Goal: Ask a question: Seek information or help from site administrators or community

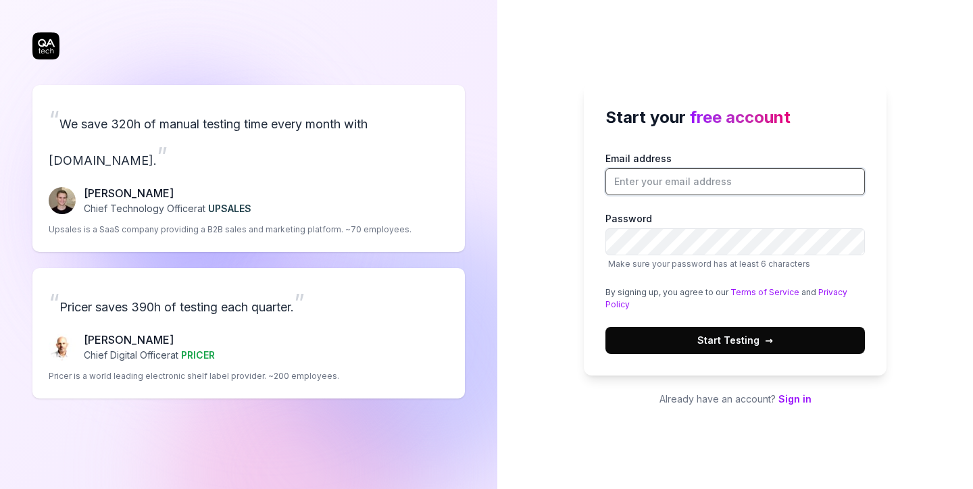
click at [691, 188] on input "Email address" at bounding box center [736, 181] width 260 height 27
type input "[EMAIL_ADDRESS][DOMAIN_NAME]"
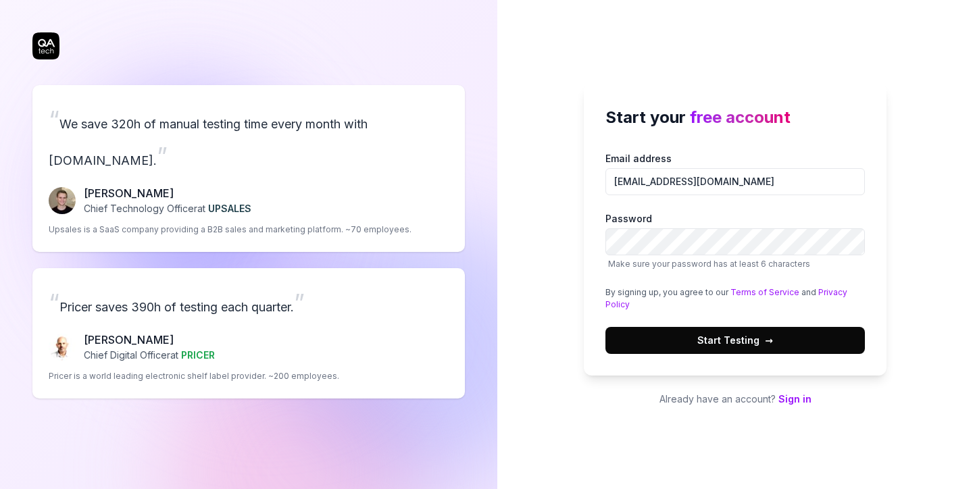
click at [687, 343] on button "Start Testing →" at bounding box center [736, 340] width 260 height 27
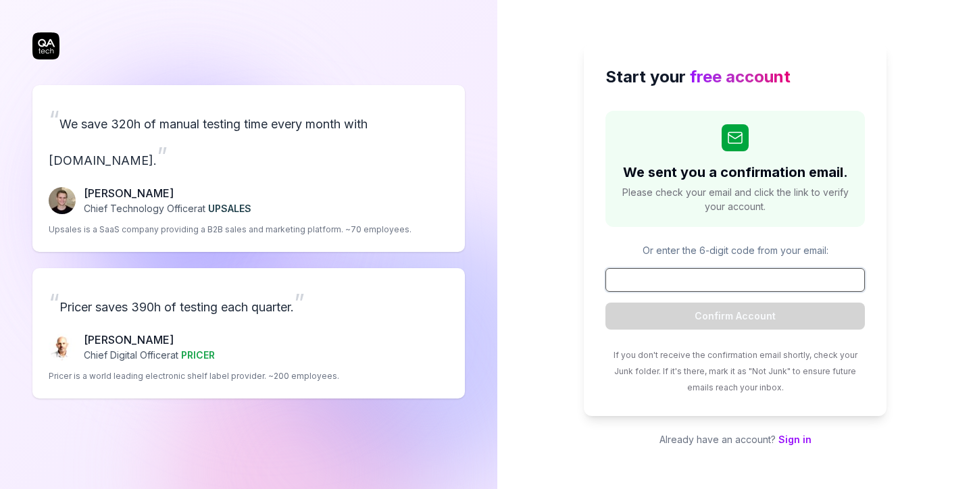
click at [715, 285] on input at bounding box center [736, 280] width 260 height 24
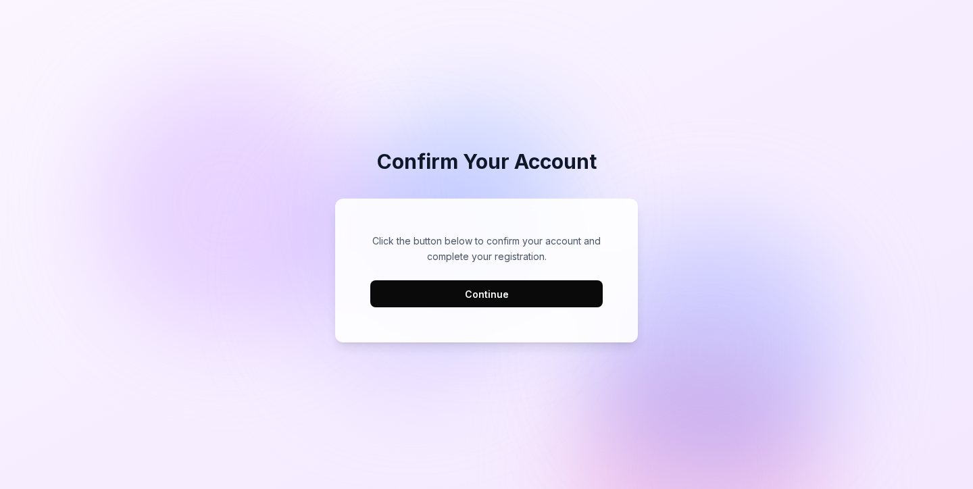
click at [546, 293] on button "Continue" at bounding box center [486, 294] width 233 height 27
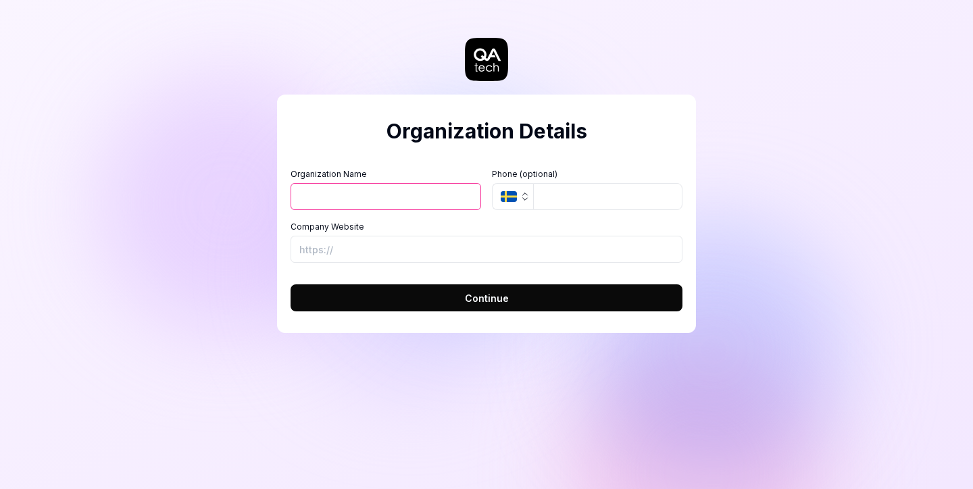
click at [351, 205] on input "Organization Name" at bounding box center [386, 196] width 191 height 27
type input "Docs"
click at [439, 305] on button "Continue" at bounding box center [487, 298] width 392 height 27
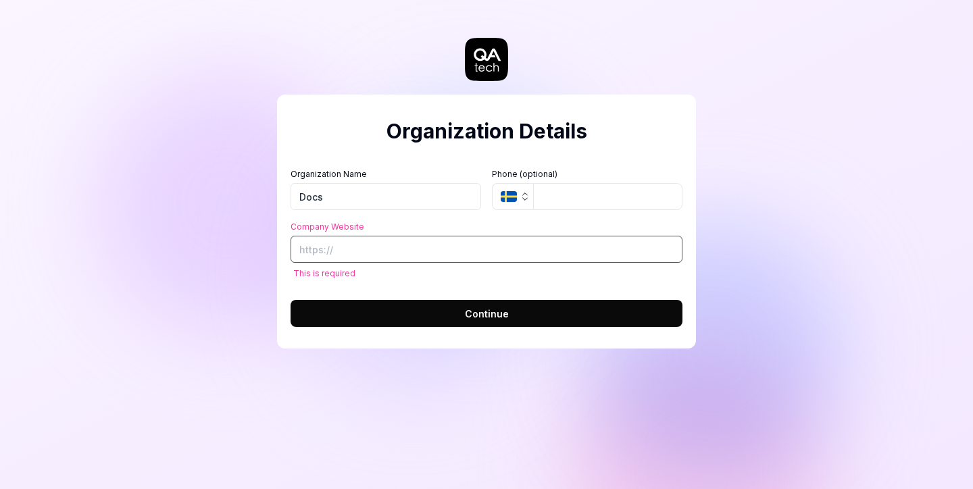
click at [376, 245] on input "Company Website" at bounding box center [487, 249] width 392 height 27
click at [302, 250] on input "[DOMAIN_NAME][PERSON_NAME]" at bounding box center [487, 249] width 392 height 27
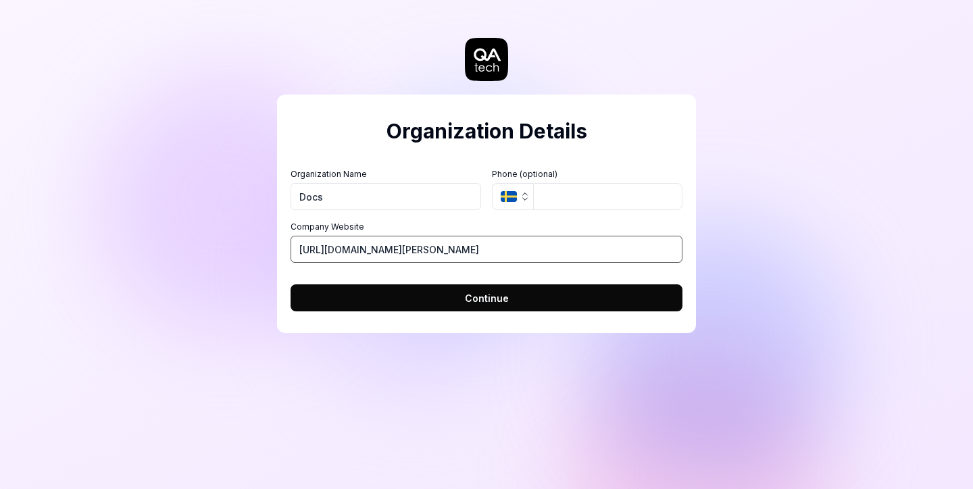
type input "[URL][DOMAIN_NAME][PERSON_NAME]"
click at [385, 303] on button "Continue" at bounding box center [487, 298] width 392 height 27
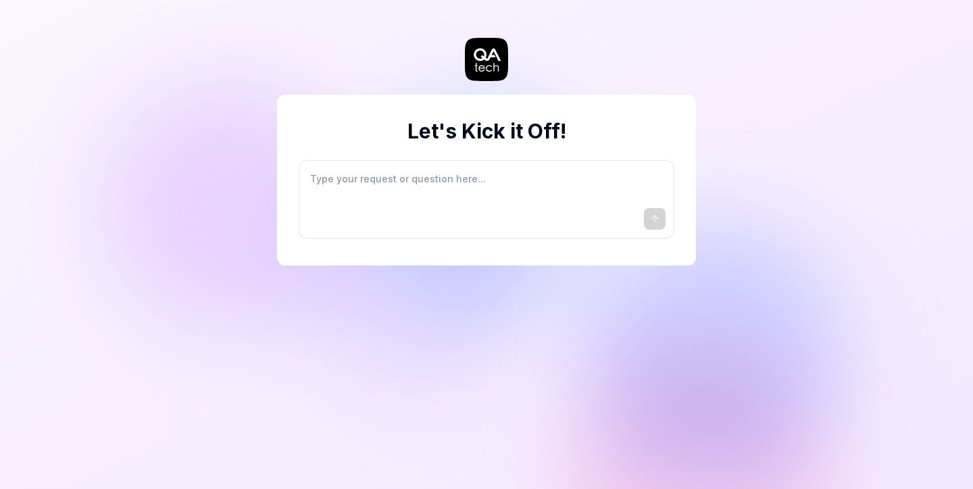
type textarea "*"
type textarea "I"
type textarea "*"
type textarea "I"
type textarea "*"
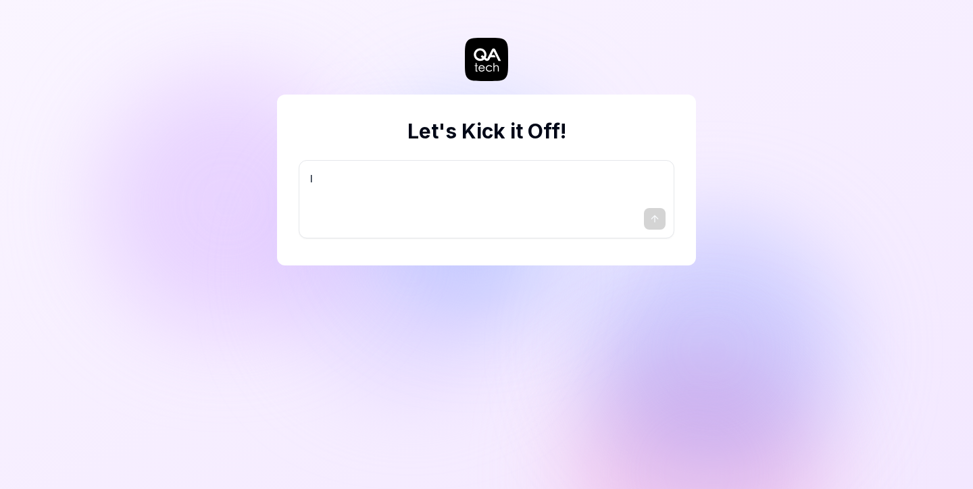
type textarea "I w"
type textarea "*"
type textarea "I wa"
type textarea "*"
type textarea "I wan"
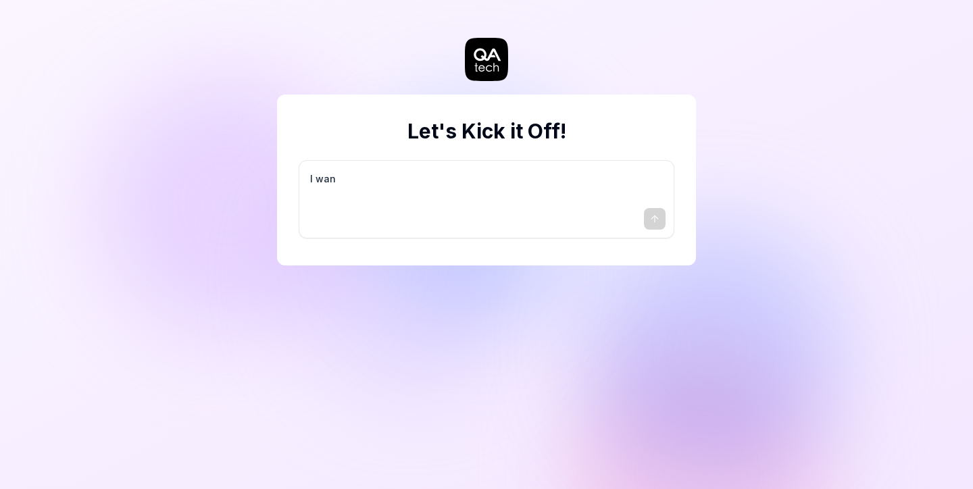
type textarea "*"
type textarea "I want"
type textarea "*"
type textarea "I want"
type textarea "*"
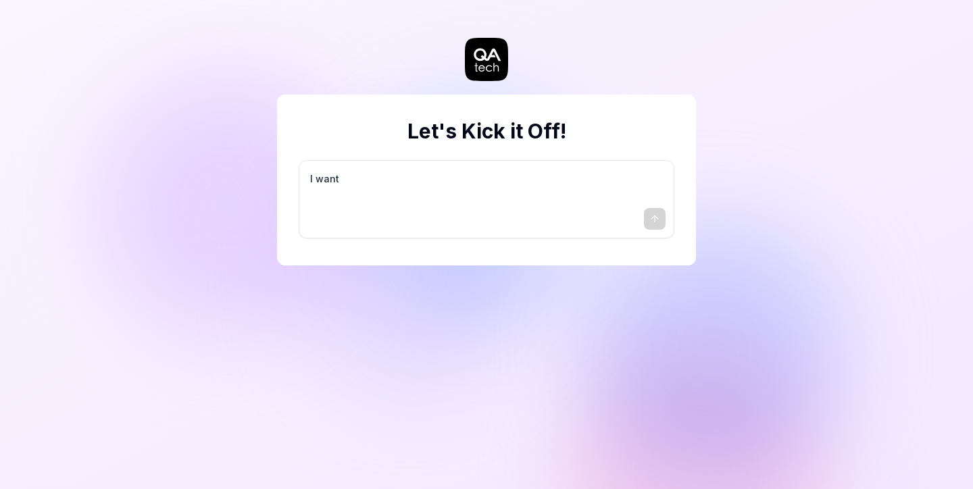
type textarea "I want a"
type textarea "*"
type textarea "I want a"
type textarea "*"
type textarea "I want a g"
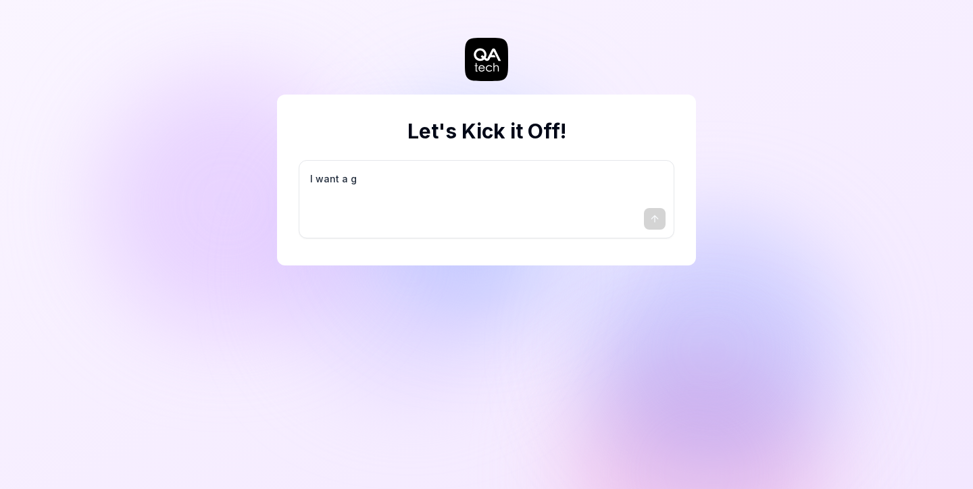
type textarea "*"
type textarea "I want a go"
type textarea "*"
type textarea "I want a goo"
type textarea "*"
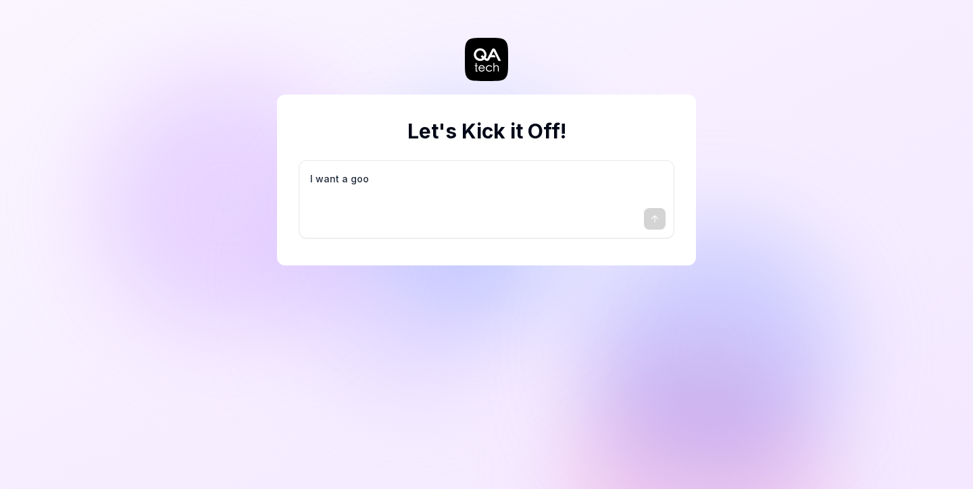
type textarea "I want a good"
type textarea "*"
type textarea "I want a good"
type textarea "*"
type textarea "I want a good t"
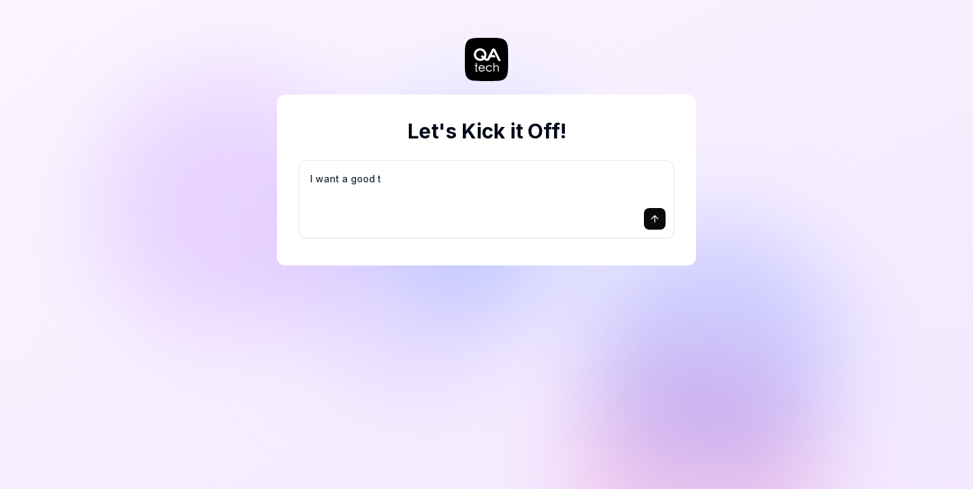
type textarea "*"
type textarea "I want a good te"
type textarea "*"
type textarea "I want a good tes"
type textarea "*"
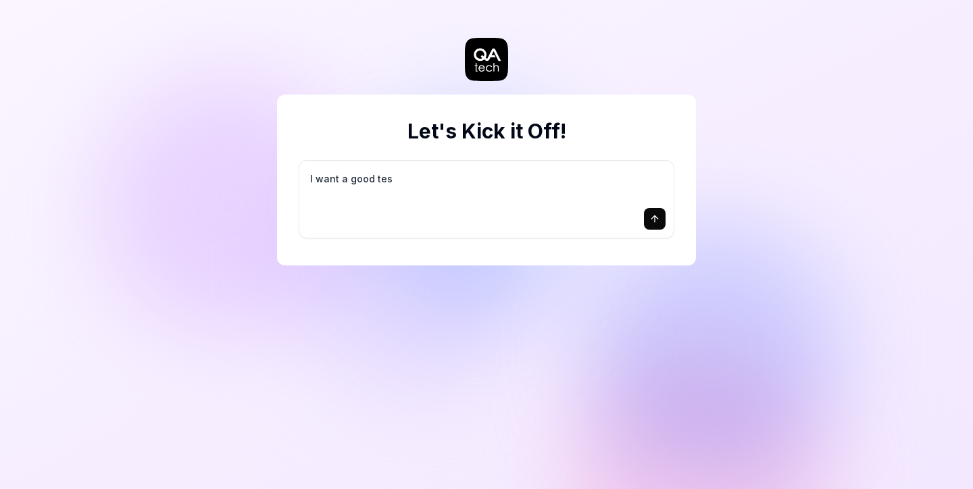
type textarea "I want a good test"
type textarea "*"
type textarea "I want a good test"
type textarea "*"
type textarea "I want a good test s"
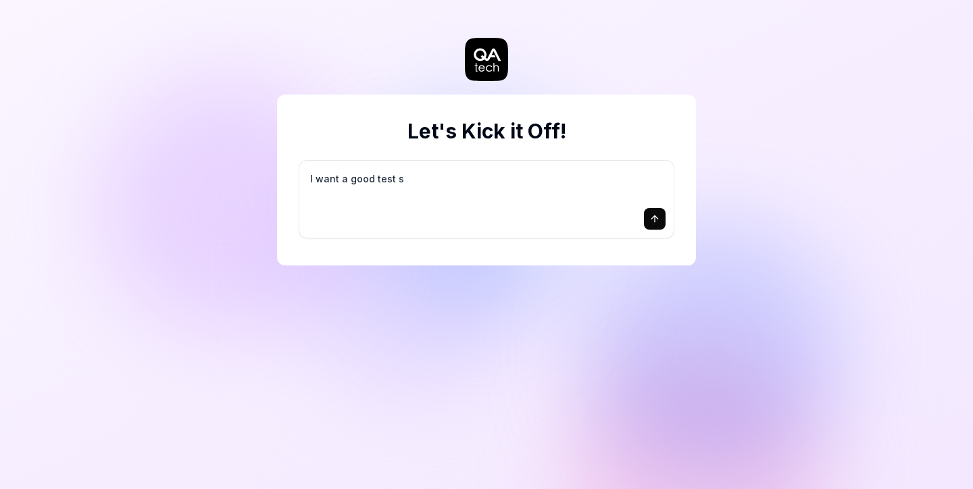
type textarea "*"
type textarea "I want a good test se"
type textarea "*"
type textarea "I want a good test set"
type textarea "*"
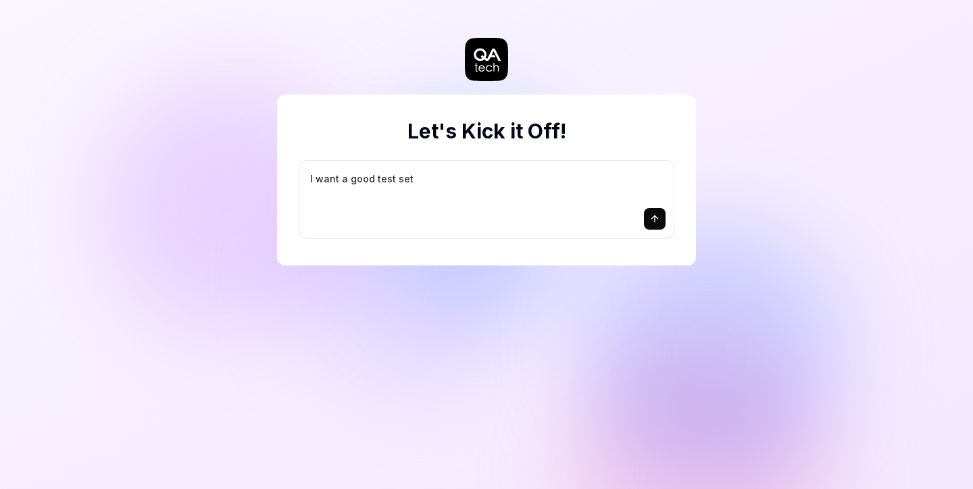
type textarea "I want a good test setu"
type textarea "*"
type textarea "I want a good test setup"
type textarea "*"
type textarea "I want a good test setup"
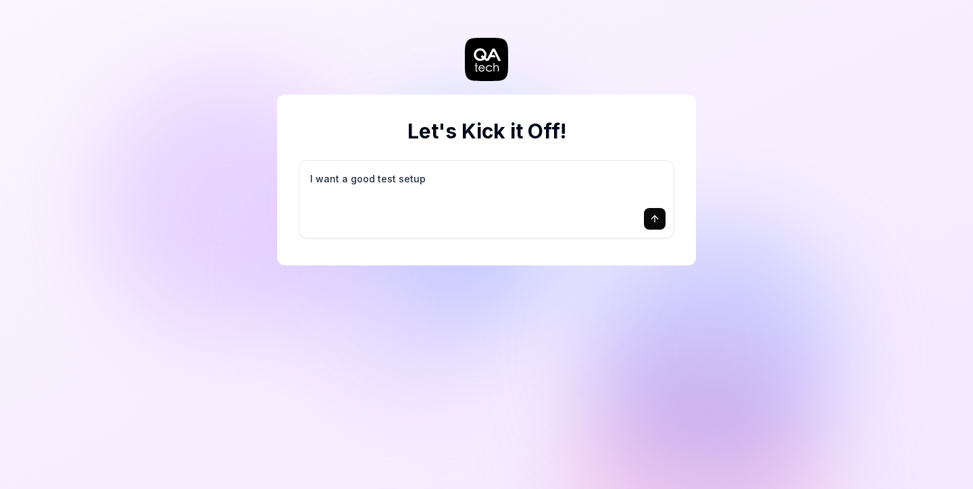
type textarea "*"
type textarea "I want a good test setup f"
type textarea "*"
type textarea "I want a good test setup fo"
type textarea "*"
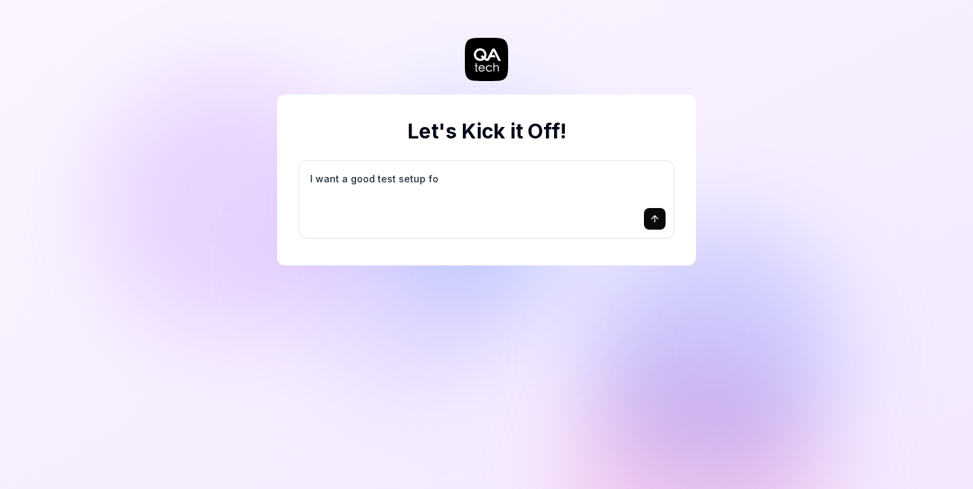
type textarea "I want a good test setup for"
type textarea "*"
type textarea "I want a good test setup for"
type textarea "*"
type textarea "I want a good test setup for m"
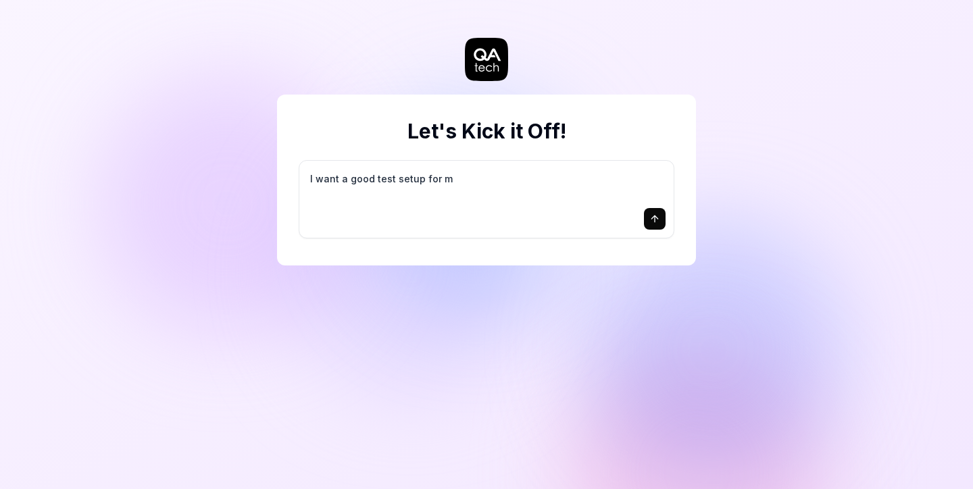
type textarea "*"
type textarea "I want a good test setup for my"
type textarea "*"
type textarea "I want a good test setup for my"
type textarea "*"
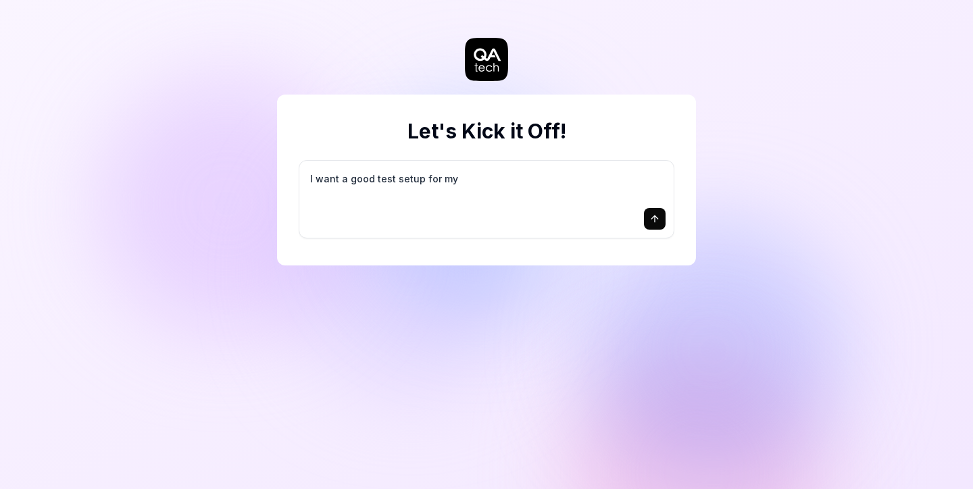
type textarea "I want a good test setup for my s"
type textarea "*"
type textarea "I want a good test setup for my si"
type textarea "*"
type textarea "I want a good test setup for my sit"
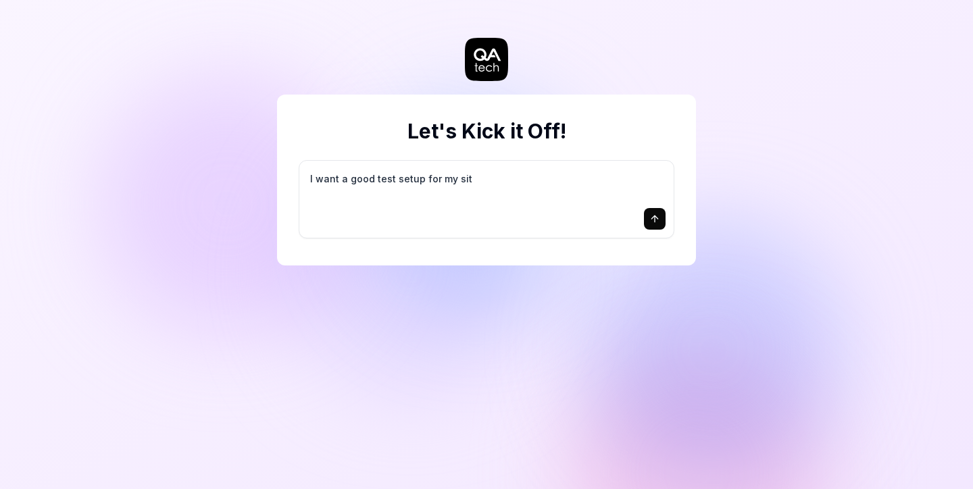
type textarea "*"
type textarea "I want a good test setup for my site"
type textarea "*"
type textarea "I want a good test setup for my site"
type textarea "*"
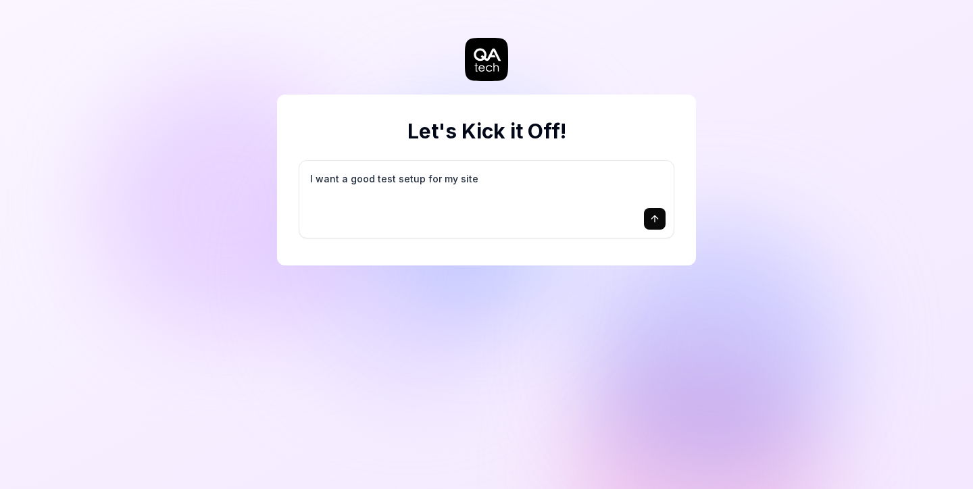
type textarea "I want a good test setup for my site -"
type textarea "*"
type textarea "I want a good test setup for my site -"
type textarea "*"
type textarea "I want a good test setup for my site - h"
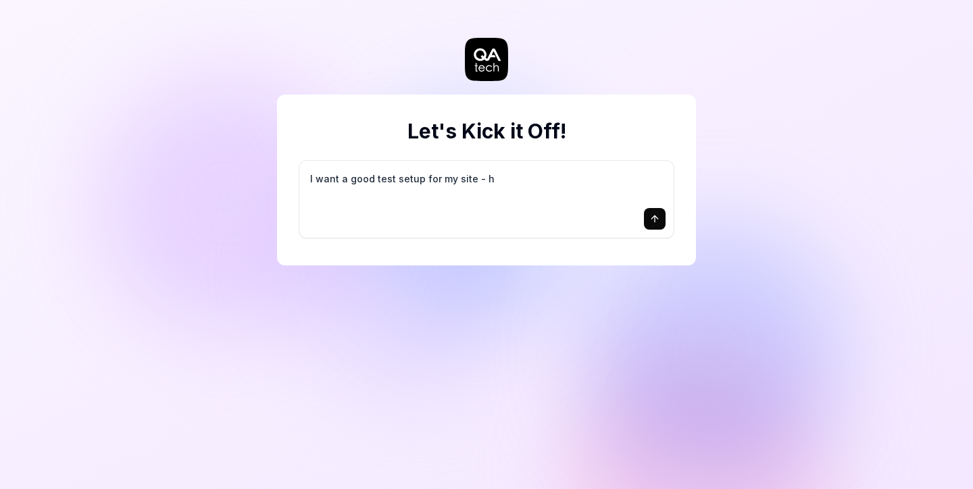
type textarea "*"
type textarea "I want a good test setup for my site - he"
type textarea "*"
type textarea "I want a good test setup for my site - hel"
type textarea "*"
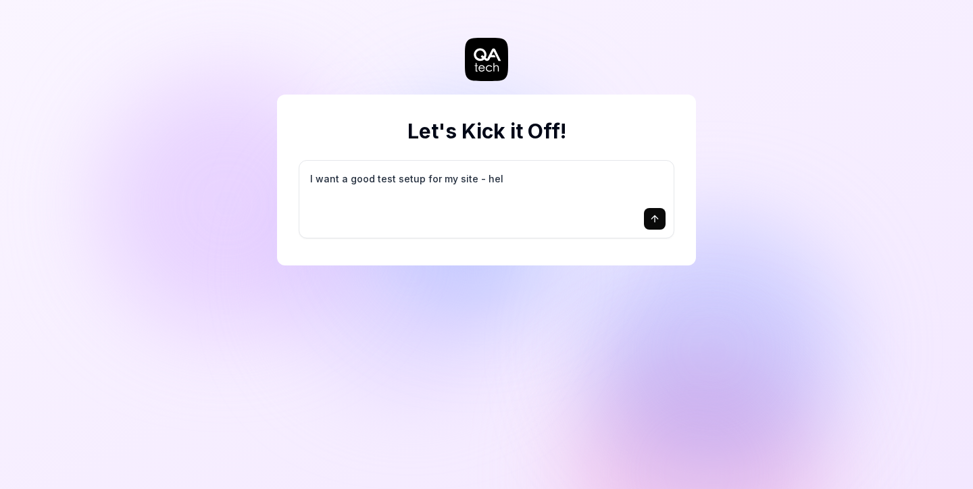
type textarea "I want a good test setup for my site - help"
type textarea "*"
type textarea "I want a good test setup for my site - help"
type textarea "*"
type textarea "I want a good test setup for my site - help m"
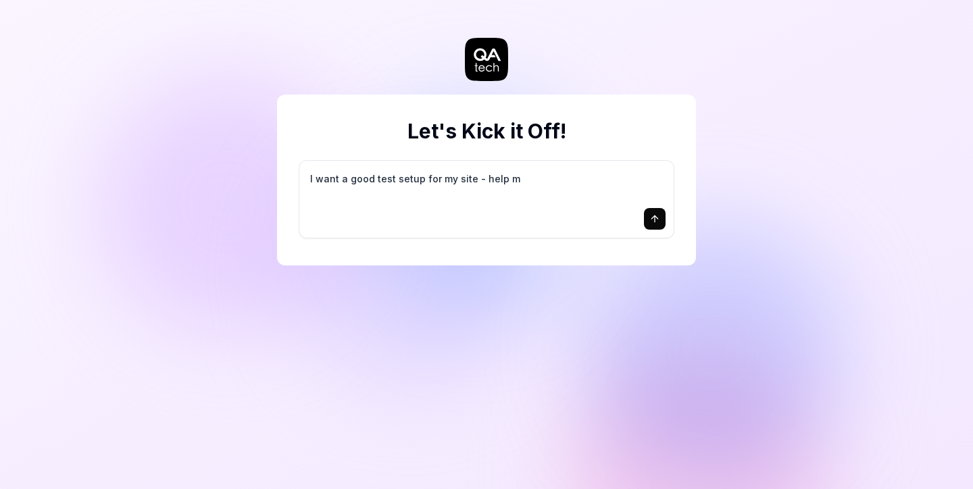
type textarea "*"
type textarea "I want a good test setup for my site - help me"
type textarea "*"
type textarea "I want a good test setup for my site - help me"
type textarea "*"
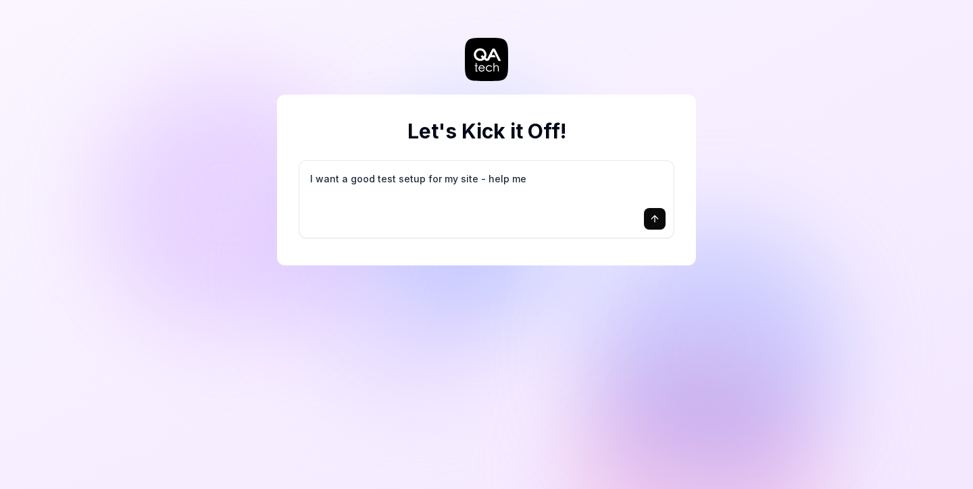
type textarea "I want a good test setup for my site - help me c"
type textarea "*"
type textarea "I want a good test setup for my site - help me cr"
type textarea "*"
type textarea "I want a good test setup for my site - help me cre"
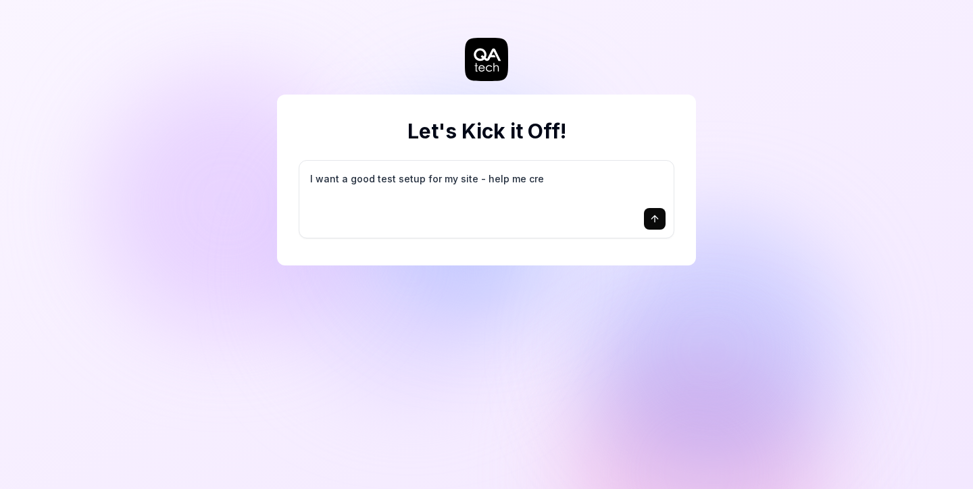
type textarea "*"
type textarea "I want a good test setup for my site - help me crea"
type textarea "*"
type textarea "I want a good test setup for my site - help me creat"
type textarea "*"
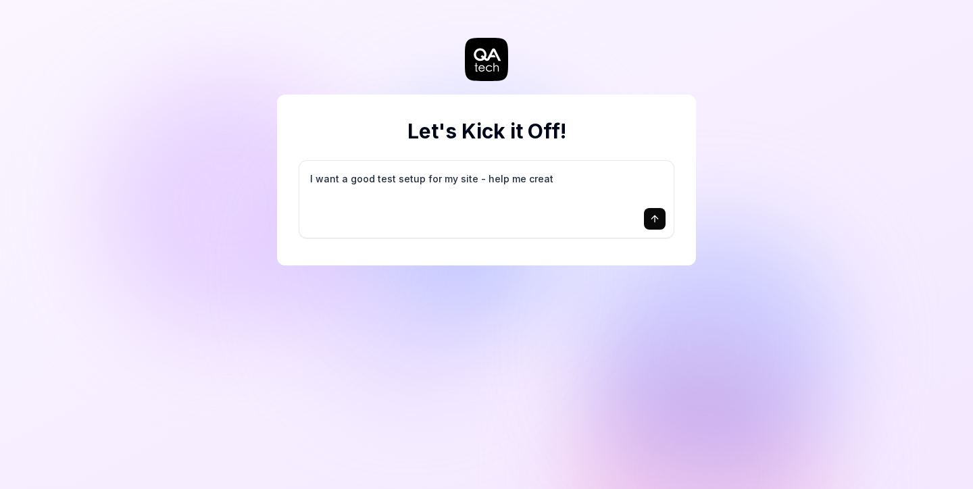
type textarea "I want a good test setup for my site - help me create"
type textarea "*"
type textarea "I want a good test setup for my site - help me create"
type textarea "*"
type textarea "I want a good test setup for my site - help me create t"
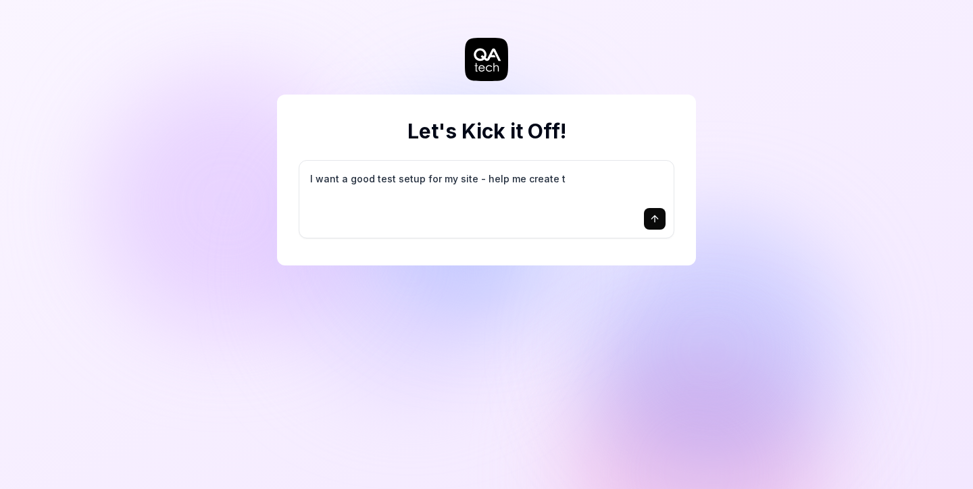
type textarea "*"
type textarea "I want a good test setup for my site - help me create th"
type textarea "*"
type textarea "I want a good test setup for my site - help me create the"
type textarea "*"
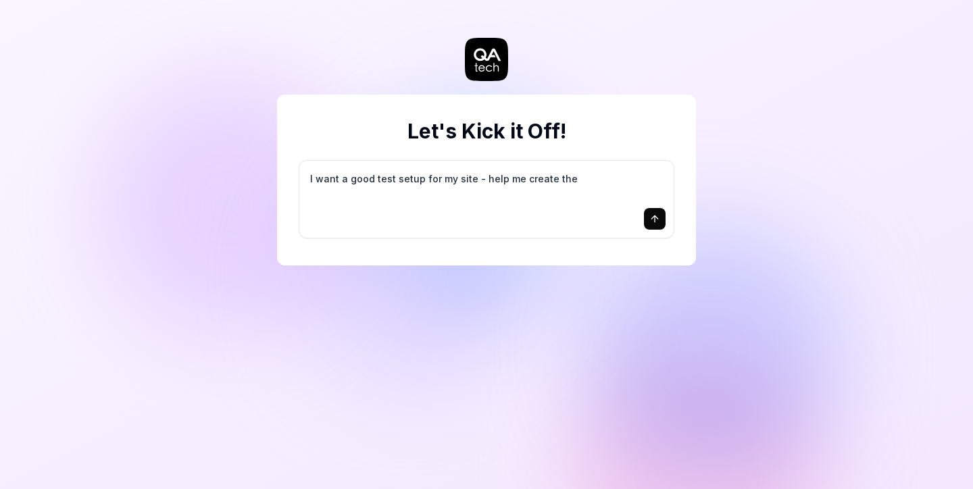
type textarea "I want a good test setup for my site - help me create the"
type textarea "*"
type textarea "I want a good test setup for my site - help me create the f"
type textarea "*"
type textarea "I want a good test setup for my site - help me create the fi"
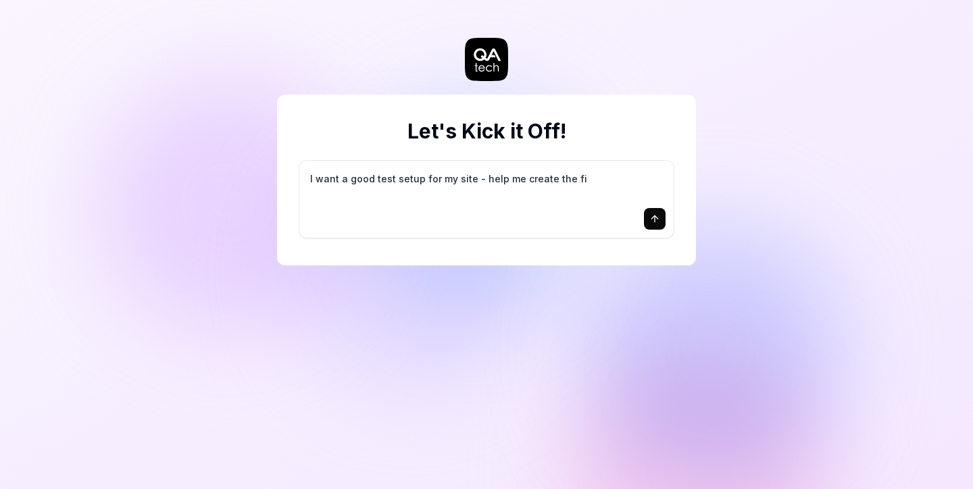
type textarea "*"
type textarea "I want a good test setup for my site - help me create the fir"
type textarea "*"
type textarea "I want a good test setup for my site - help me create the firs"
type textarea "*"
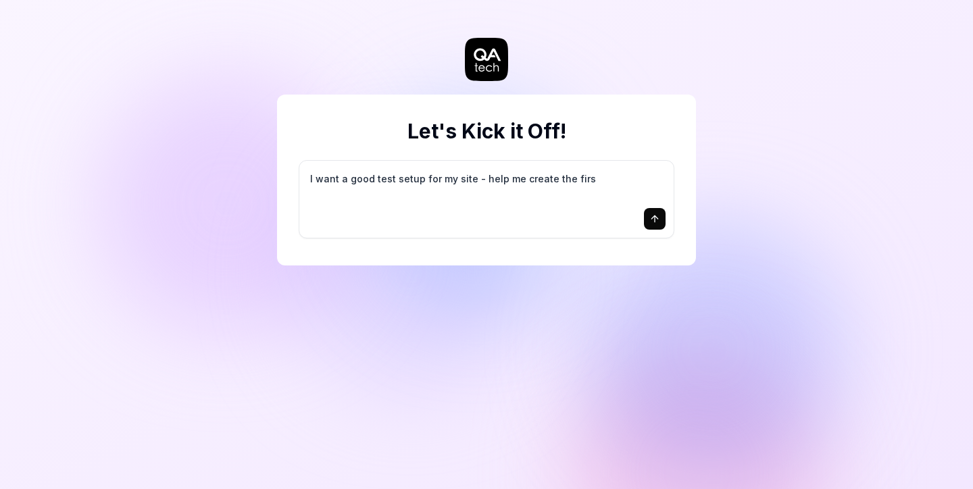
type textarea "I want a good test setup for my site - help me create the first"
type textarea "*"
type textarea "I want a good test setup for my site - help me create the first"
type textarea "*"
type textarea "I want a good test setup for my site - help me create the first 3"
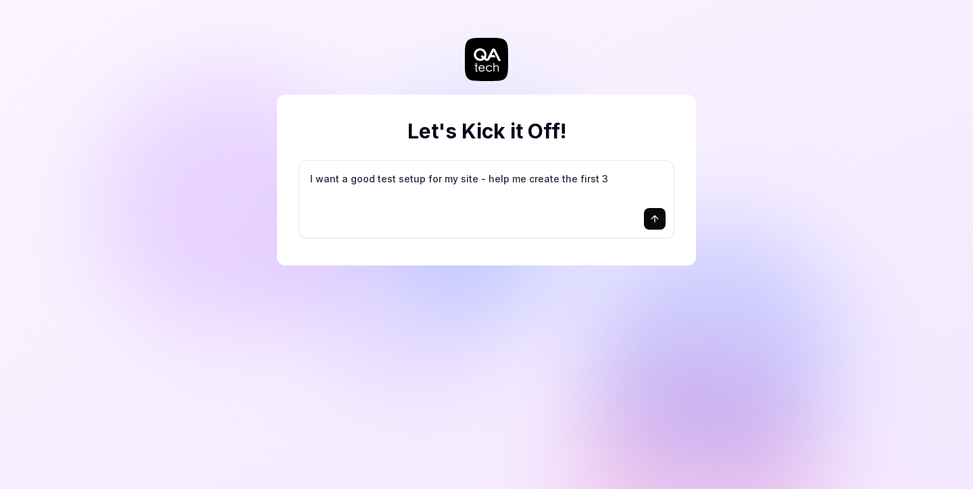
type textarea "*"
type textarea "I want a good test setup for my site - help me create the first 3-"
type textarea "*"
type textarea "I want a good test setup for my site - help me create the first 3-5"
type textarea "*"
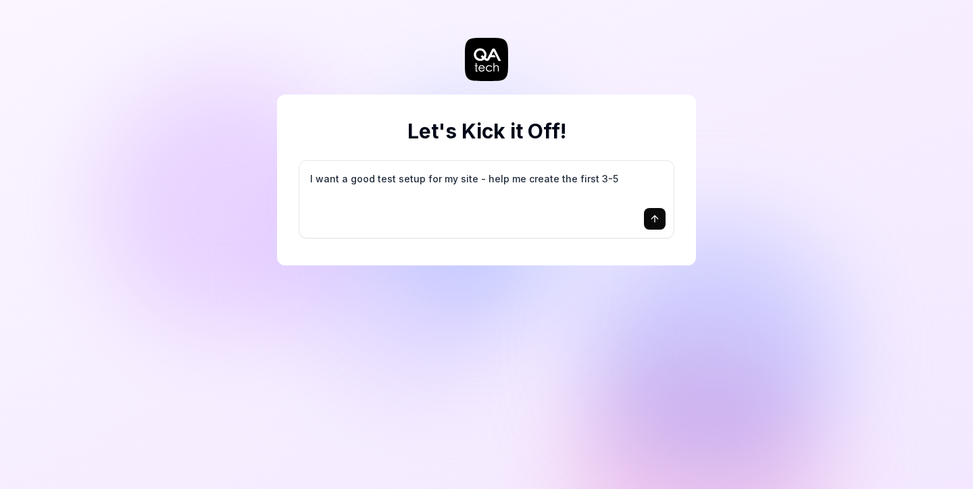
type textarea "I want a good test setup for my site - help me create the first 3-5"
type textarea "*"
type textarea "I want a good test setup for my site - help me create the first 3-5 t"
type textarea "*"
type textarea "I want a good test setup for my site - help me create the first 3-5 te"
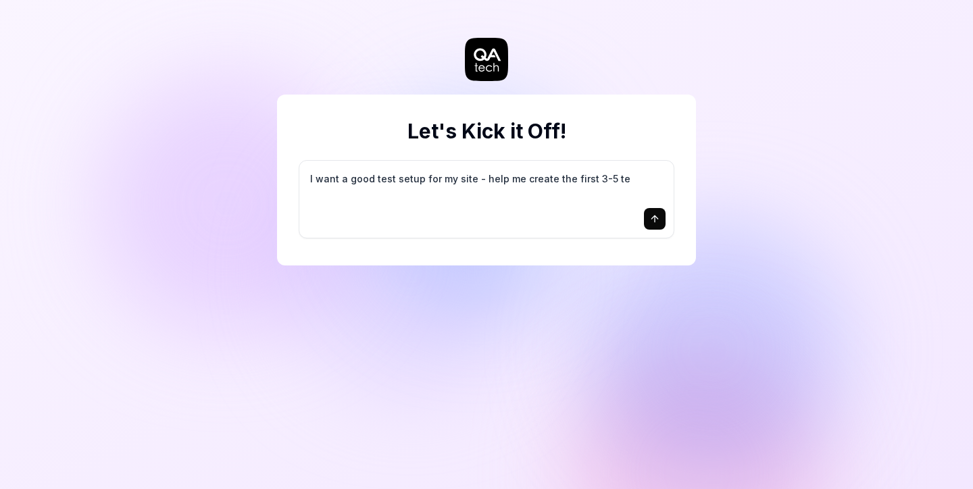
type textarea "*"
type textarea "I want a good test setup for my site - help me create the first 3-5 tes"
type textarea "*"
type textarea "I want a good test setup for my site - help me create the first 3-5 test"
type textarea "*"
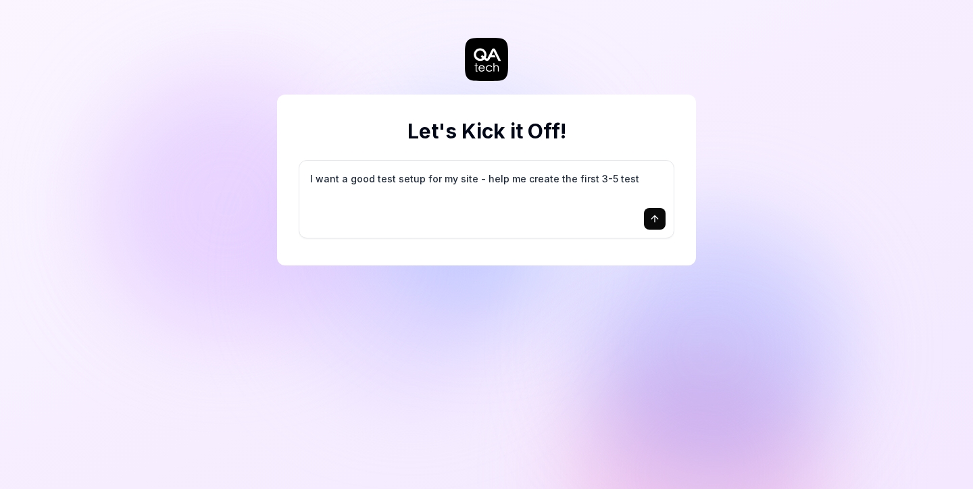
type textarea "I want a good test setup for my site - help me create the first 3-5 test"
type textarea "*"
type textarea "I want a good test setup for my site - help me create the first 3-5 test c"
type textarea "*"
type textarea "I want a good test setup for my site - help me create the first 3-5 test ca"
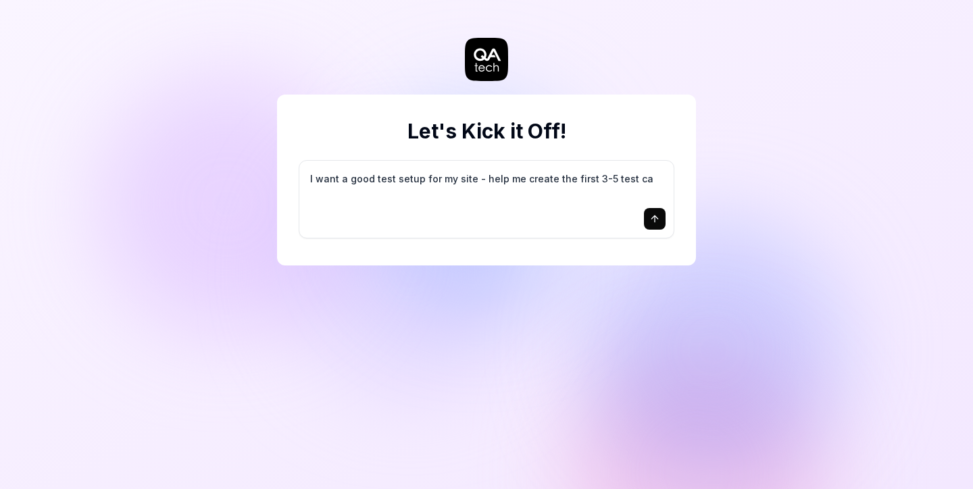
type textarea "*"
type textarea "I want a good test setup for my site - help me create the first 3-5 test cas"
type textarea "*"
type textarea "I want a good test setup for my site - help me create the first 3-5 test case"
type textarea "*"
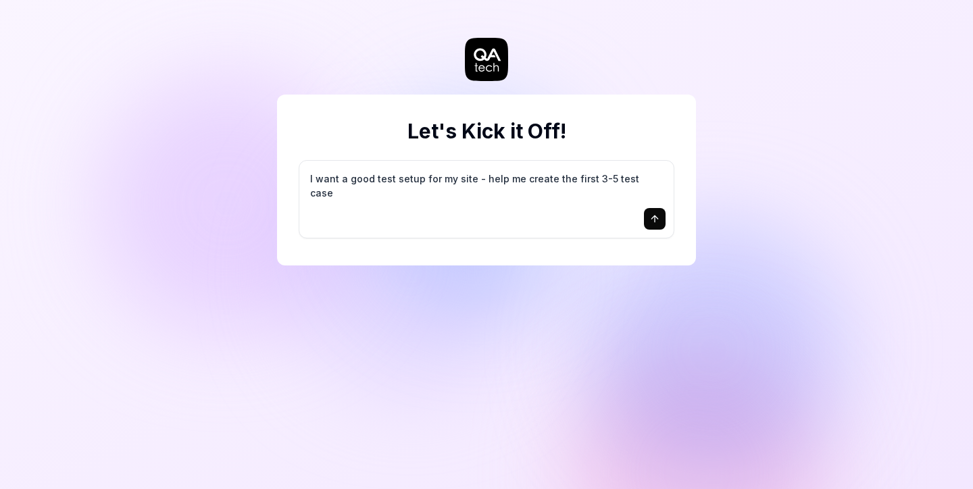
type textarea "I want a good test setup for my site - help me create the first 3-5 test cases"
click at [495, 178] on textarea "I want a good test setup for my site - help me create the first 3-5 test cases" at bounding box center [487, 186] width 358 height 34
type textarea "*"
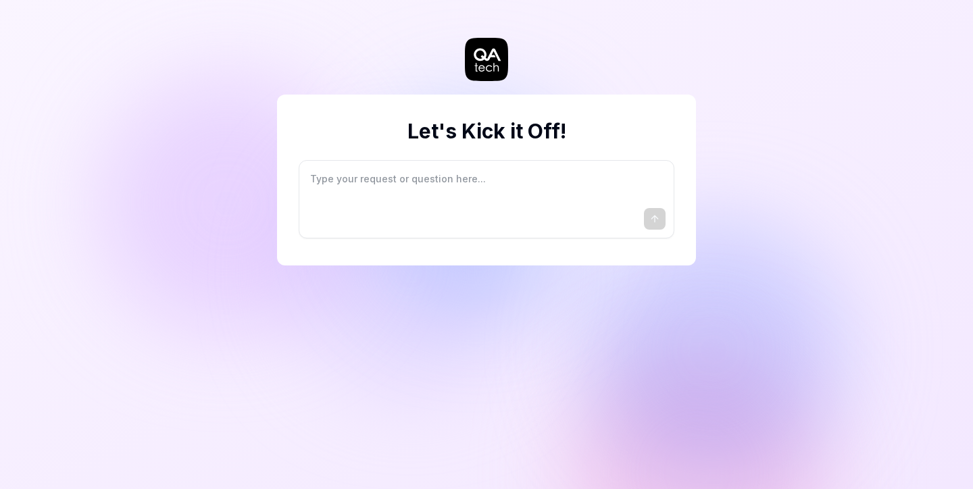
click at [419, 183] on textarea at bounding box center [487, 186] width 358 height 34
type textarea "*"
type textarea "H"
type textarea "*"
type textarea "Hel"
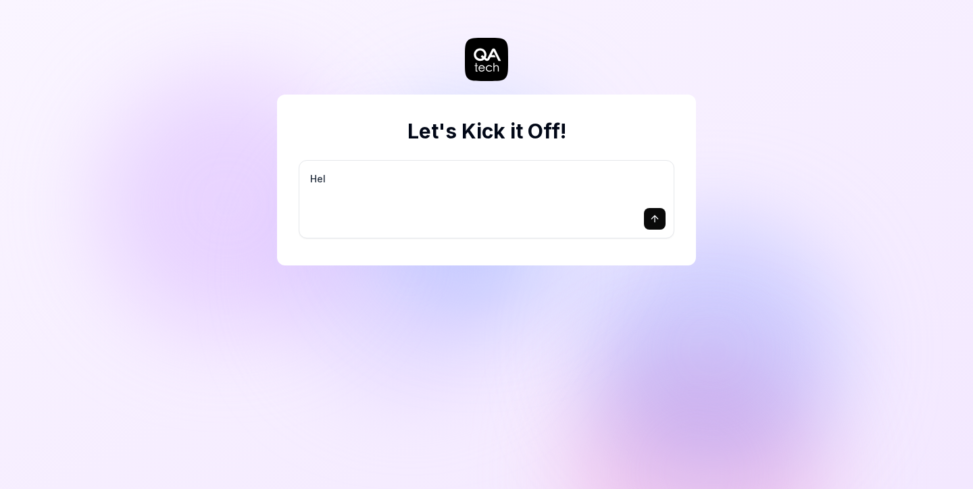
type textarea "*"
type textarea "Help"
type textarea "*"
type textarea "Help me"
type textarea "*"
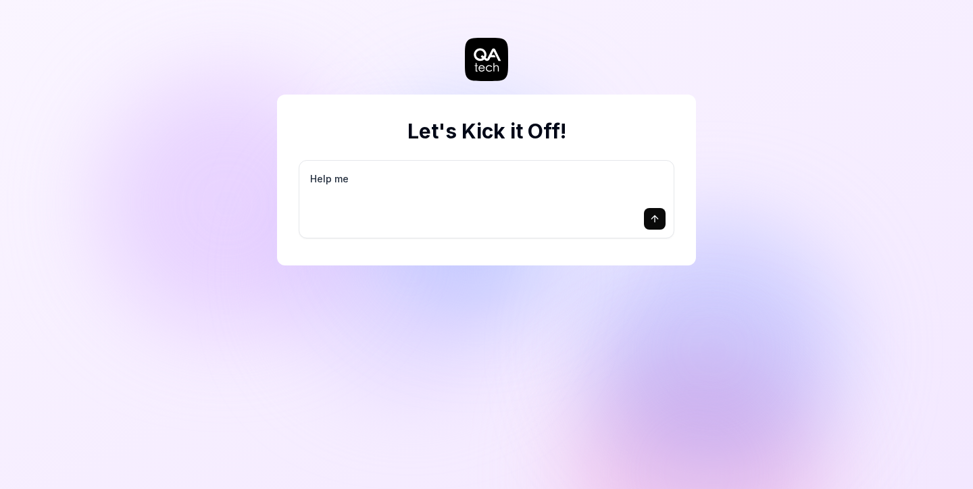
type textarea "Help me"
type textarea "*"
type textarea "Help me e"
type textarea "*"
type textarea "Help me ev"
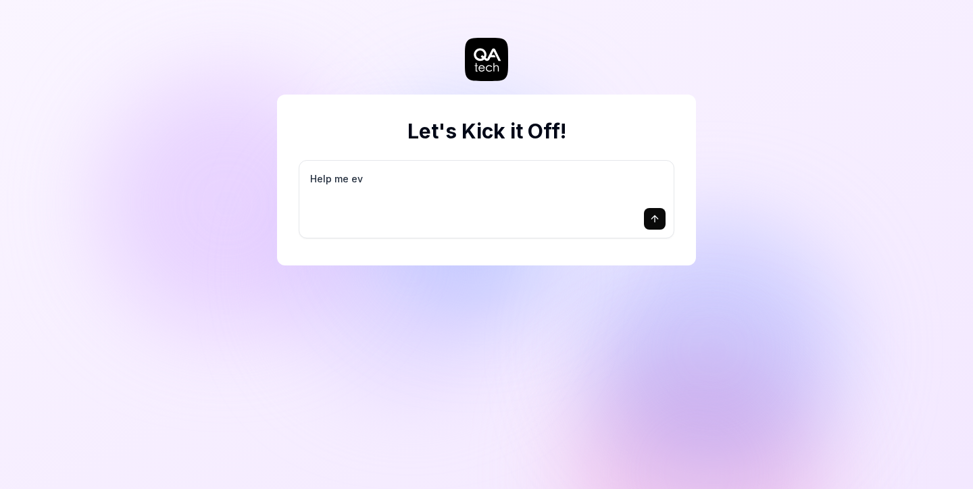
type textarea "*"
type textarea "Help me eva"
type textarea "*"
type textarea "Help me eval"
type textarea "*"
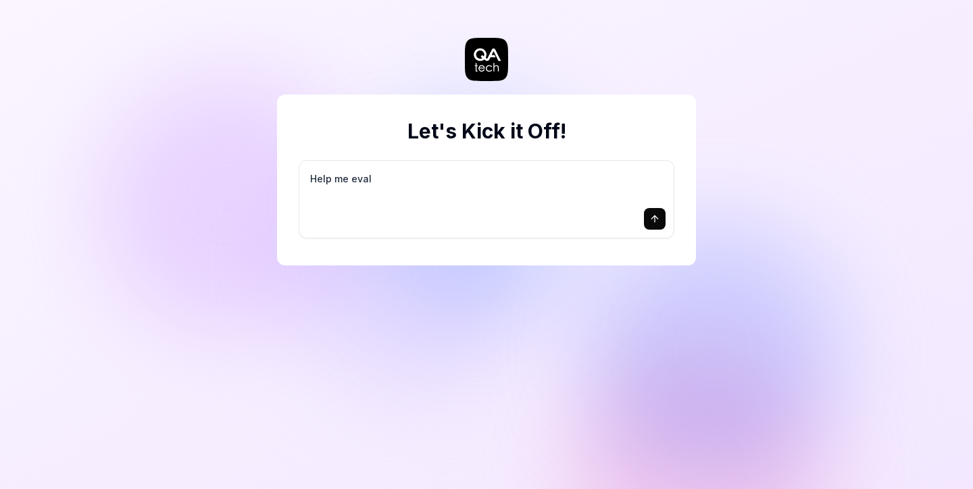
type textarea "Help me evalu"
type textarea "*"
type textarea "Help me evalua"
type textarea "*"
type textarea "Help me evaluate"
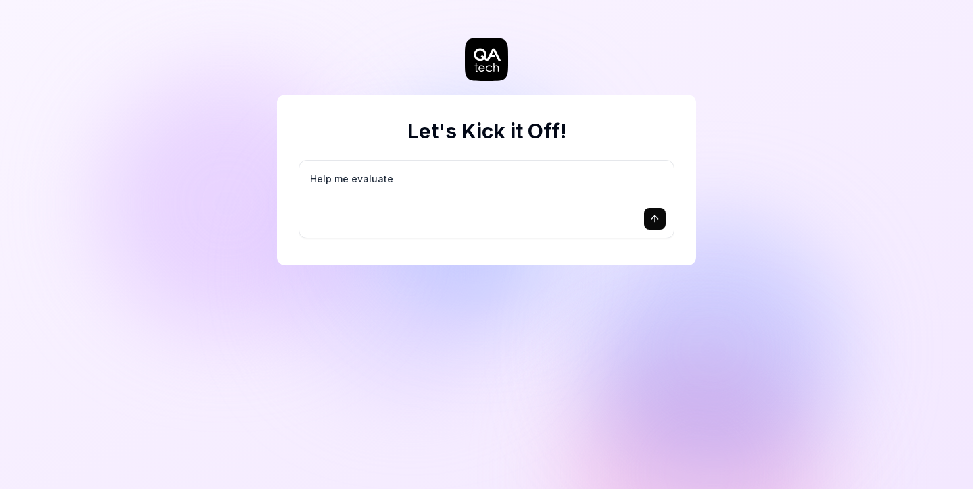
type textarea "*"
type textarea "Help me evaluate"
type textarea "*"
type textarea "I"
type textarea "*"
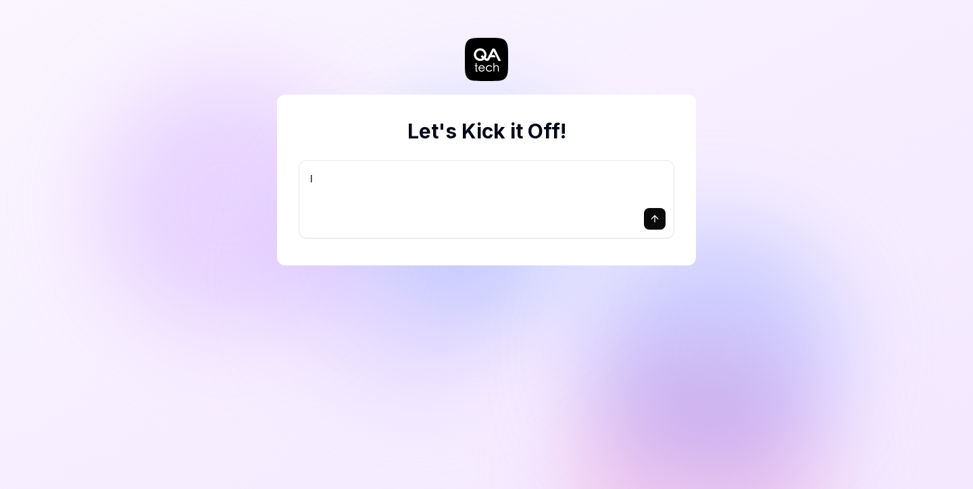
type textarea "I"
type textarea "*"
type textarea "I a"
type textarea "*"
type textarea "I am"
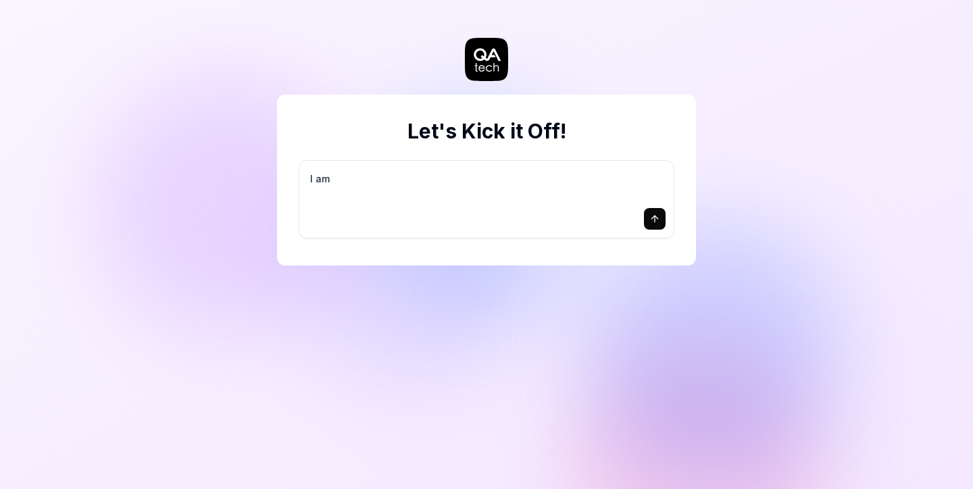
type textarea "*"
type textarea "I am"
type textarea "*"
type textarea "I am d"
type textarea "*"
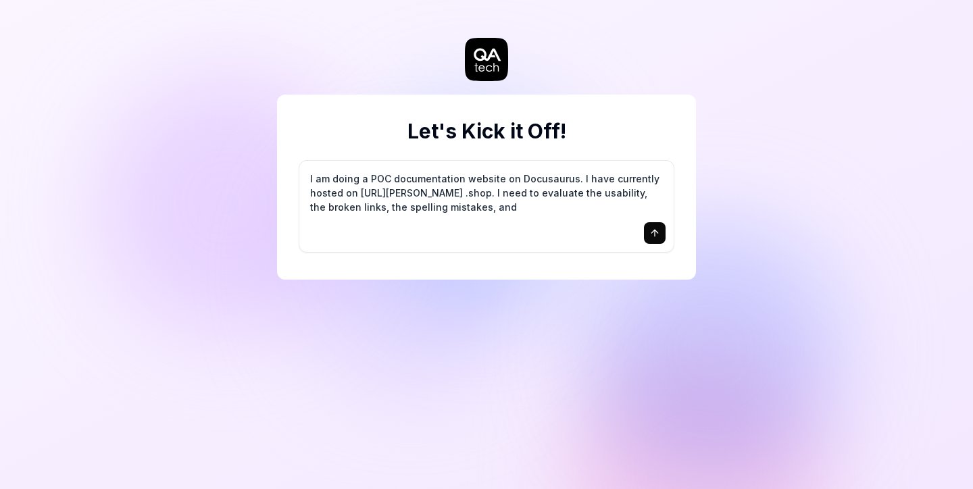
click at [608, 191] on textarea "I am doing a POC documentation website on Docusaurus. I have currently hosted o…" at bounding box center [487, 193] width 358 height 48
click at [535, 206] on textarea "I am doing a POC documentation website on Docusaurus. I have currently hosted o…" at bounding box center [487, 193] width 358 height 48
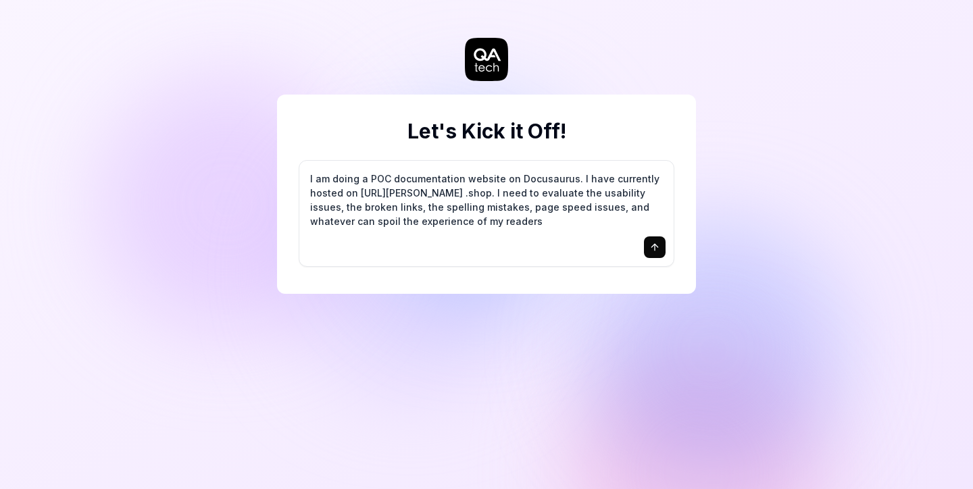
click at [583, 206] on textarea "I am doing a POC documentation website on Docusaurus. I have currently hosted o…" at bounding box center [487, 200] width 358 height 62
click at [587, 204] on textarea "I am doing a POC documentation website on Docusaurus. I have currently hosted o…" at bounding box center [487, 200] width 358 height 62
click at [572, 205] on textarea "I am doing a POC documentation website on Docusaurus. I have currently hosted o…" at bounding box center [487, 200] width 358 height 62
click at [657, 247] on icon "submit" at bounding box center [655, 247] width 11 height 11
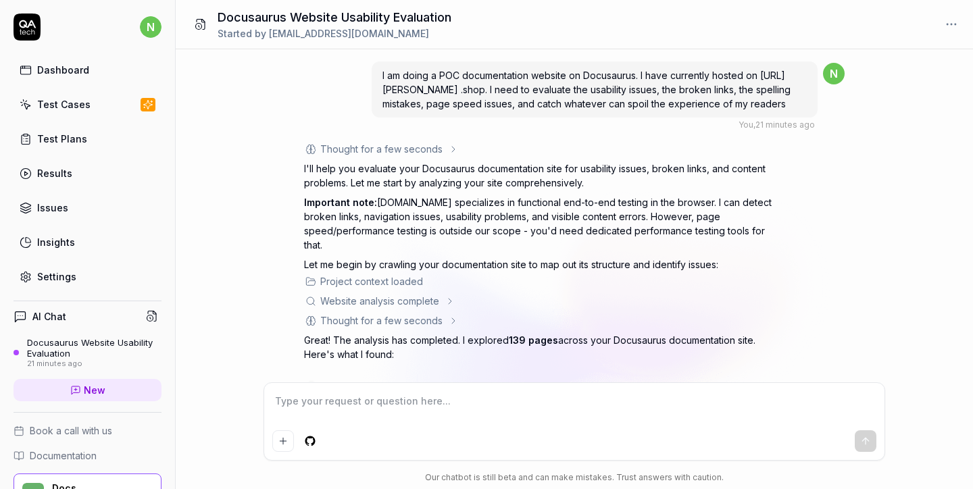
click at [439, 294] on div "Website analysis complete" at bounding box center [540, 301] width 473 height 14
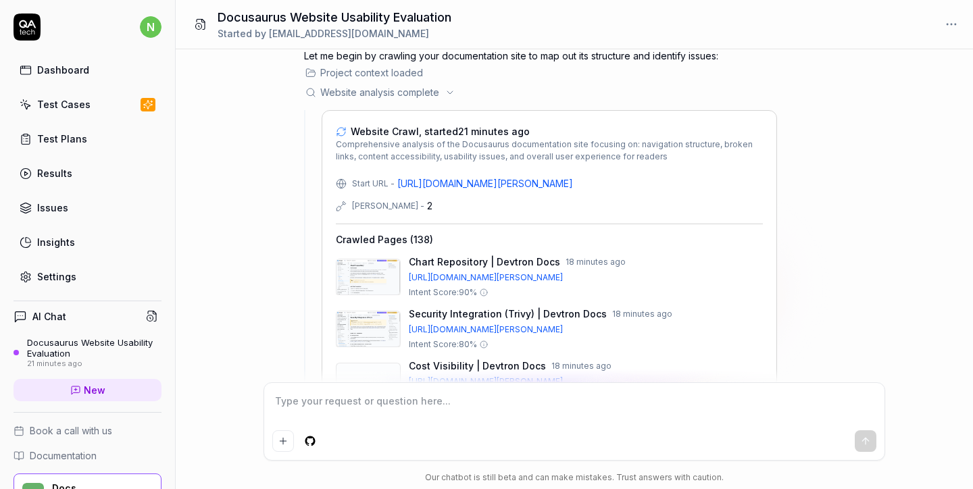
scroll to position [202, 0]
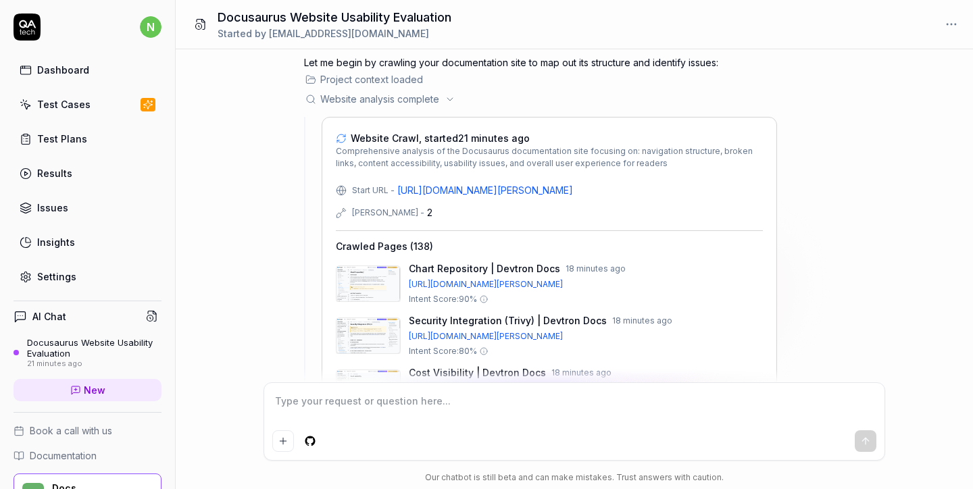
click at [449, 94] on icon at bounding box center [450, 99] width 11 height 11
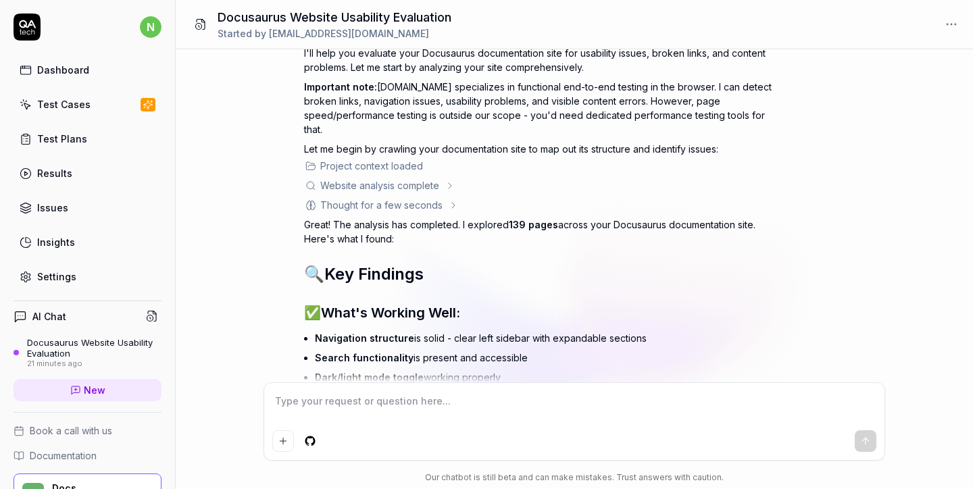
scroll to position [114, 0]
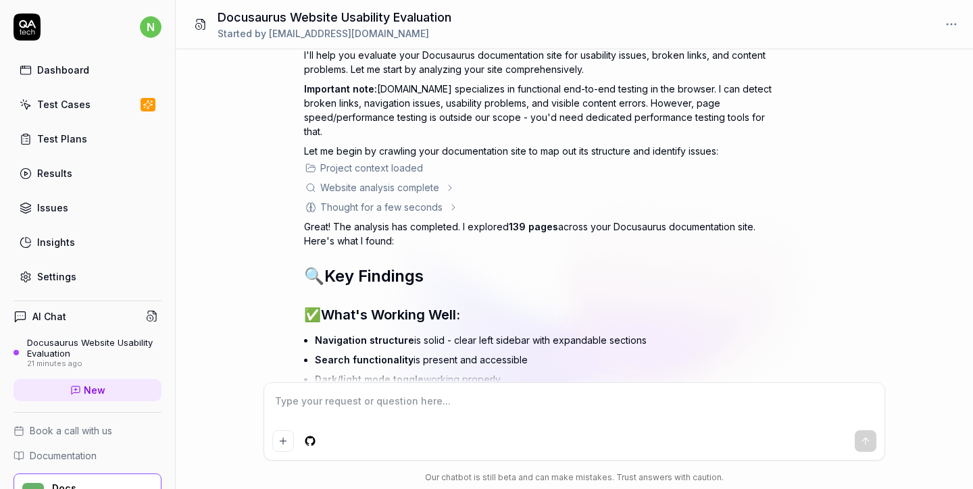
click at [428, 180] on div "Website analysis complete" at bounding box center [379, 187] width 119 height 14
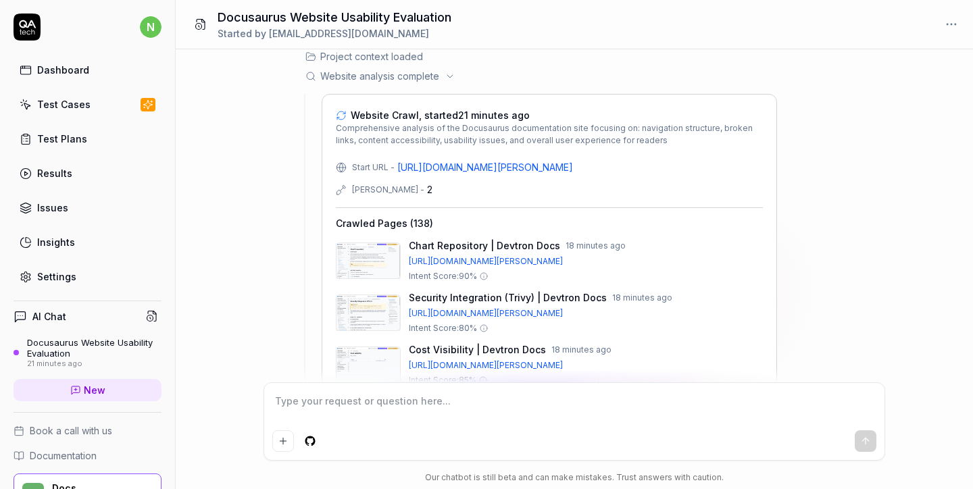
scroll to position [229, 0]
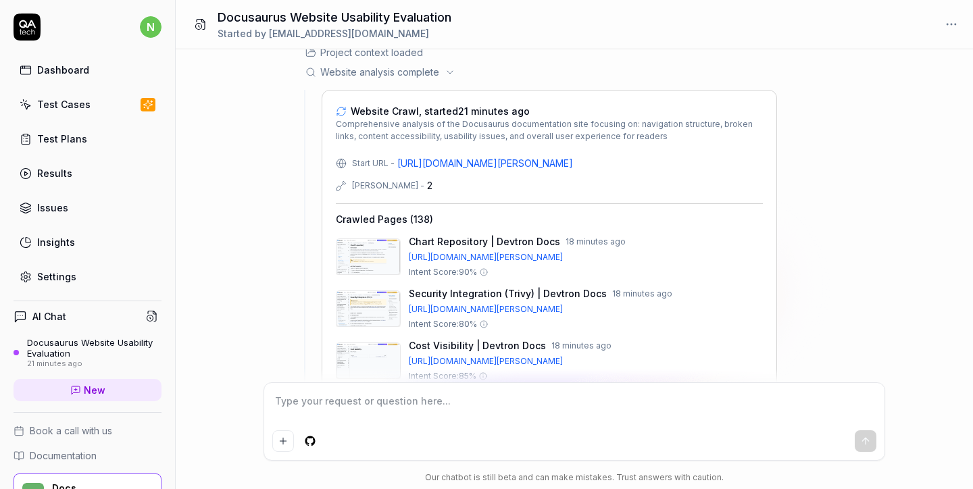
click at [393, 180] on div "[PERSON_NAME] -" at bounding box center [388, 186] width 72 height 12
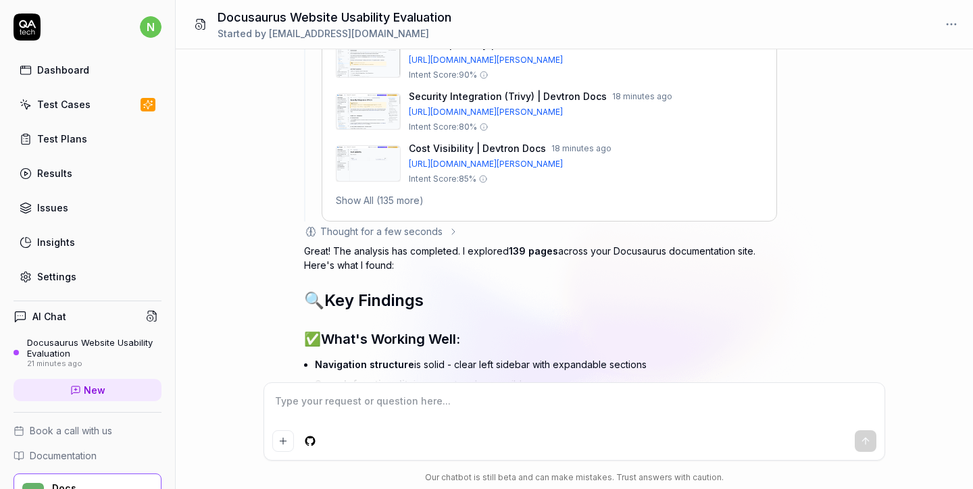
scroll to position [500, 0]
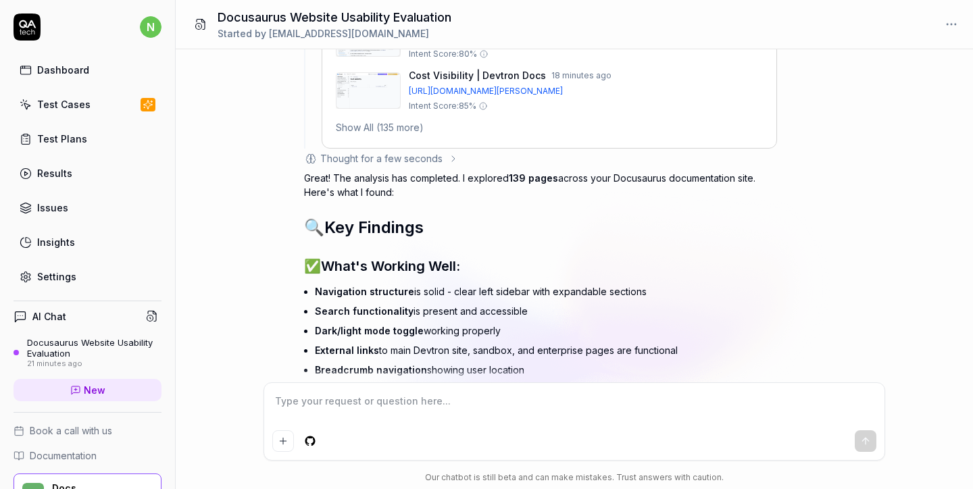
click at [359, 414] on textarea at bounding box center [574, 408] width 604 height 34
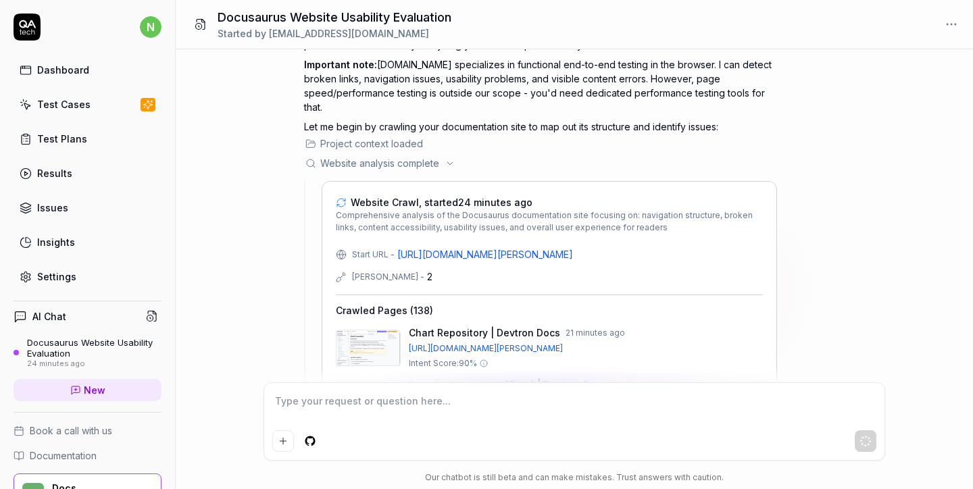
scroll to position [133, 0]
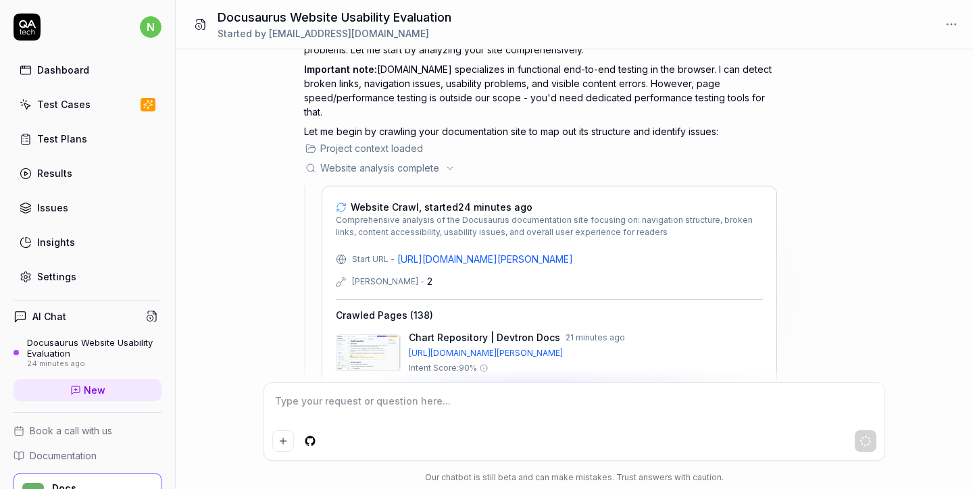
click at [447, 163] on icon at bounding box center [450, 168] width 11 height 11
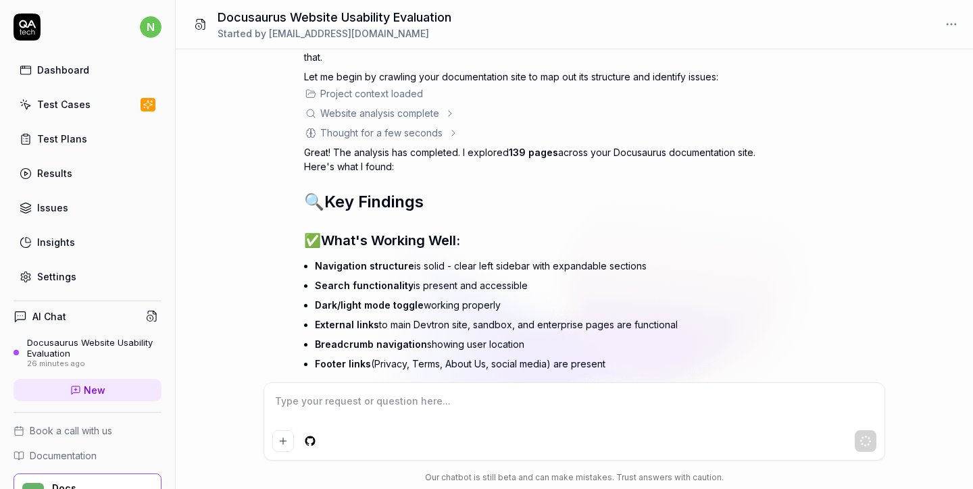
scroll to position [183, 0]
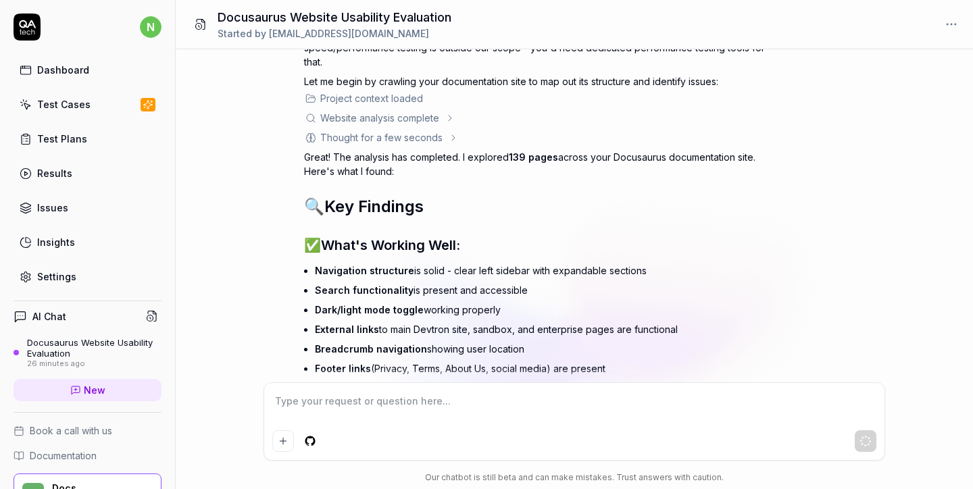
click at [422, 111] on div "Website analysis complete" at bounding box center [379, 118] width 119 height 14
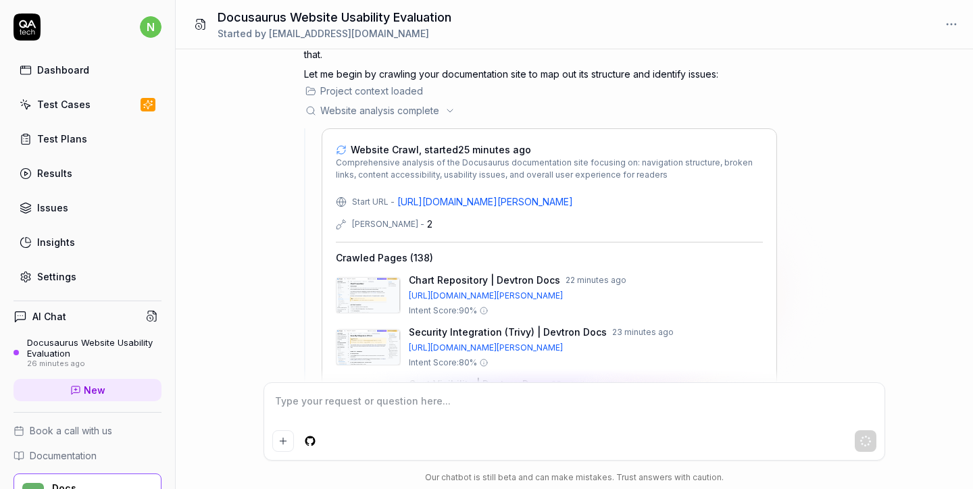
scroll to position [179, 0]
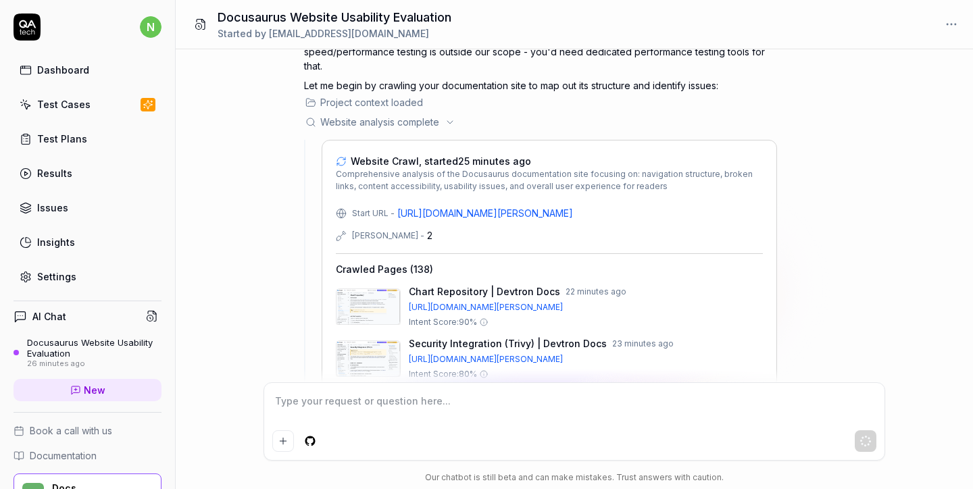
click at [447, 117] on icon at bounding box center [450, 122] width 11 height 11
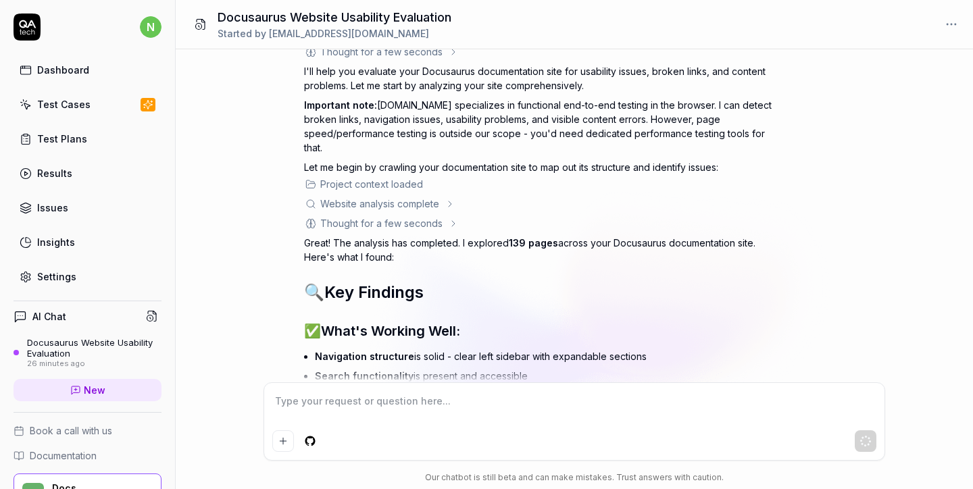
scroll to position [34, 0]
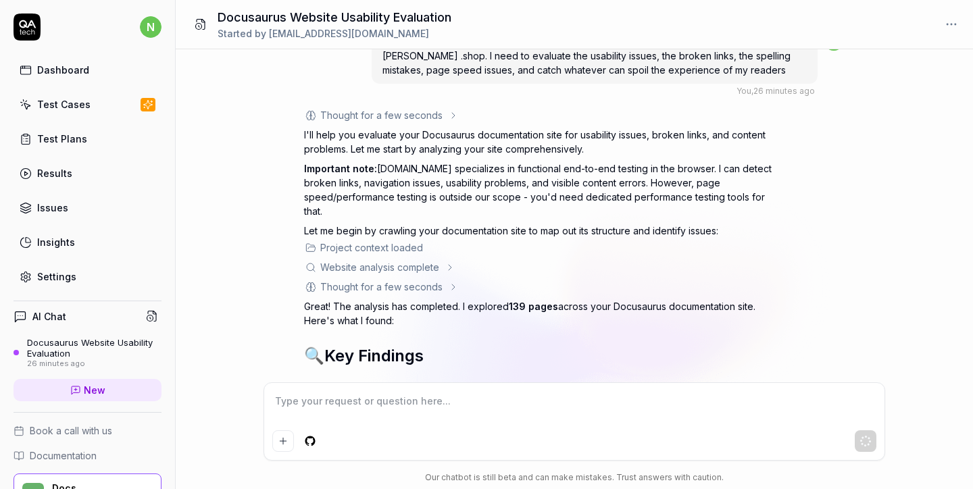
click at [437, 260] on div "Website analysis complete" at bounding box center [379, 267] width 119 height 14
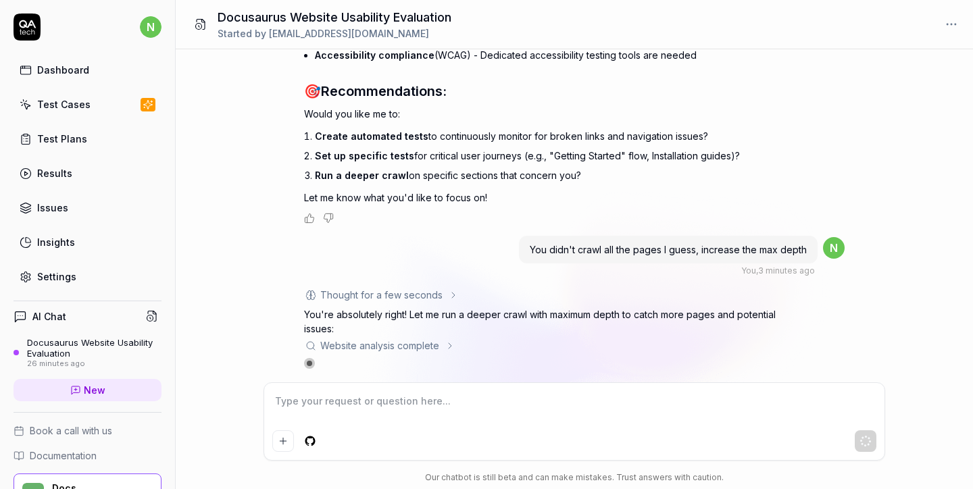
scroll to position [1148, 0]
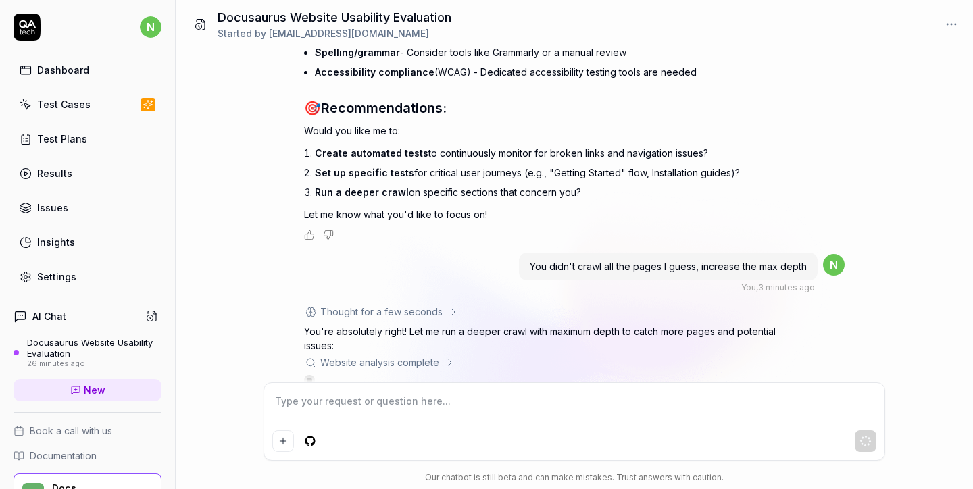
click at [449, 358] on icon at bounding box center [450, 363] width 11 height 11
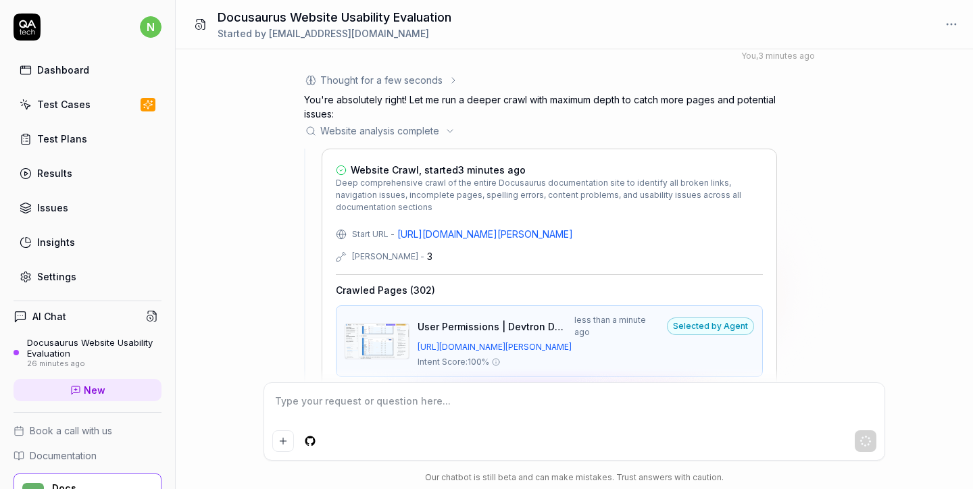
scroll to position [1365, 0]
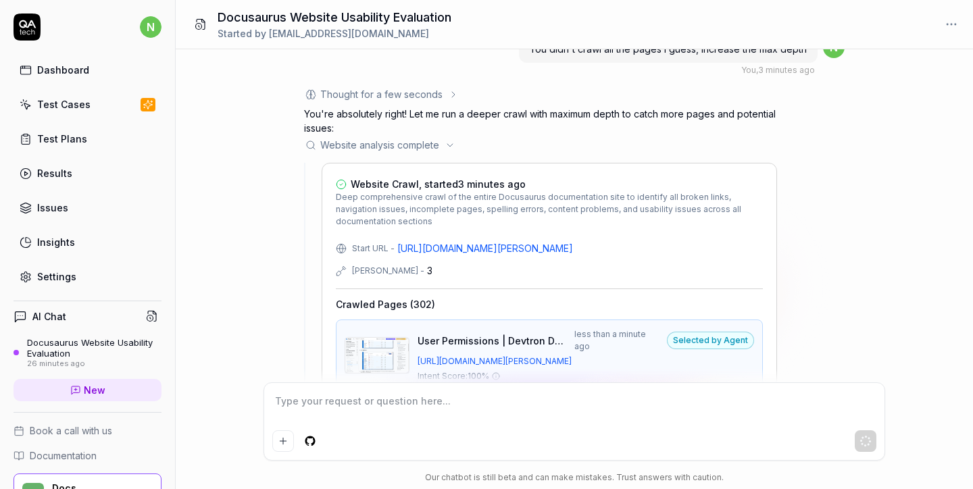
click at [455, 140] on icon at bounding box center [450, 145] width 11 height 11
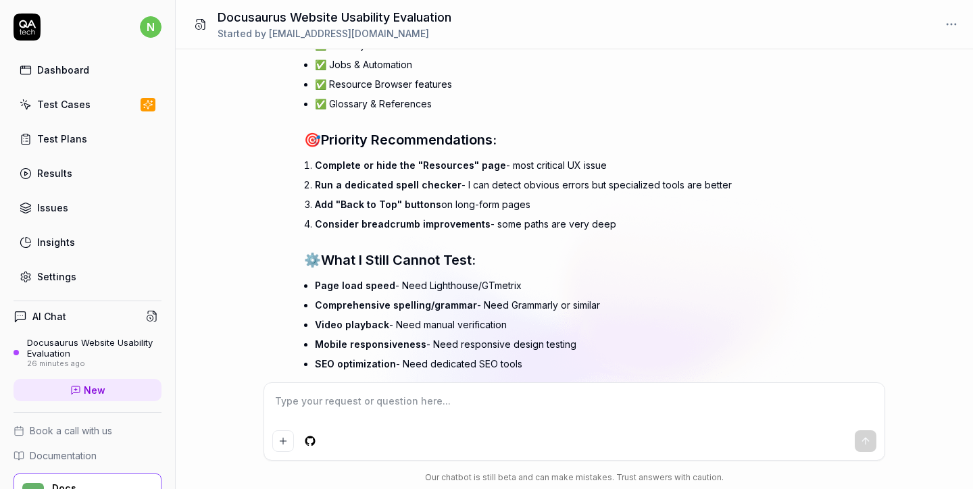
scroll to position [2596, 0]
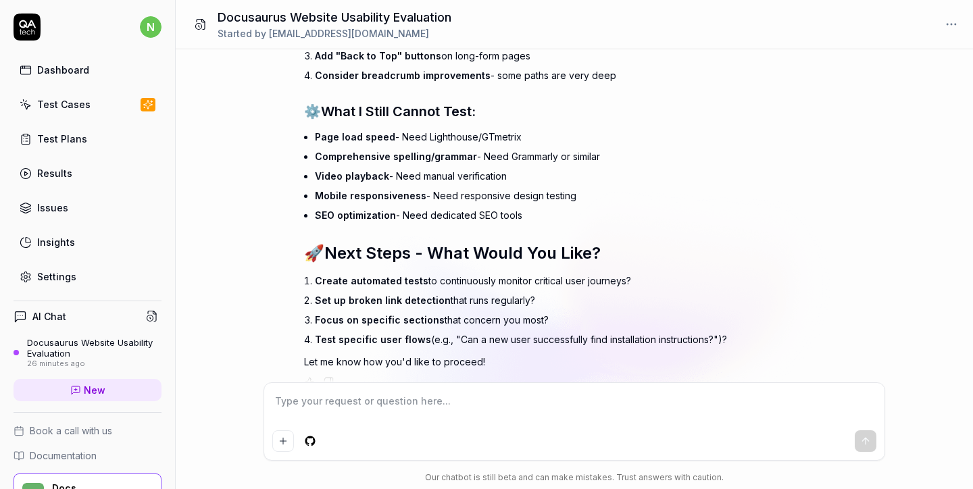
click at [385, 397] on textarea at bounding box center [574, 408] width 604 height 34
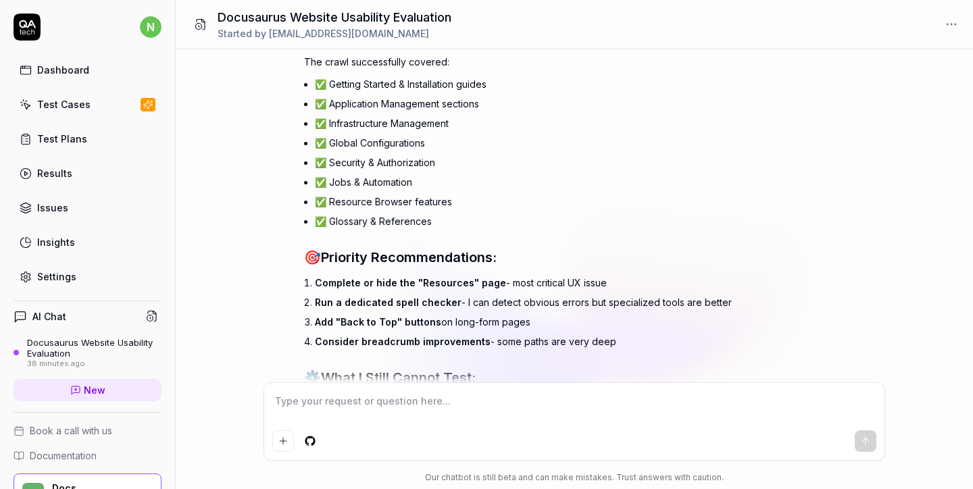
scroll to position [2333, 0]
